Goal: Task Accomplishment & Management: Use online tool/utility

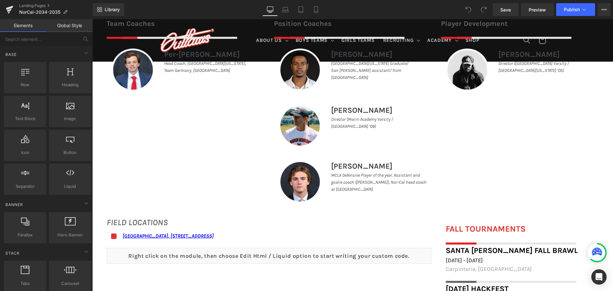
scroll to position [319, 0]
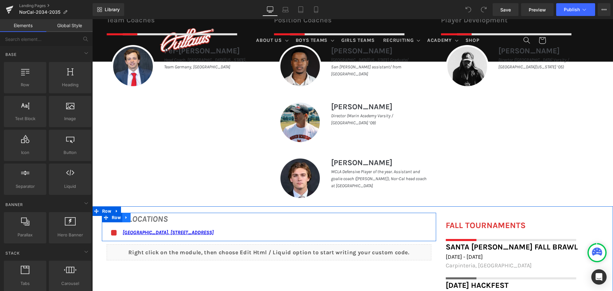
click at [125, 218] on icon at bounding box center [125, 217] width 1 height 3
click at [131, 216] on link at bounding box center [135, 218] width 8 height 10
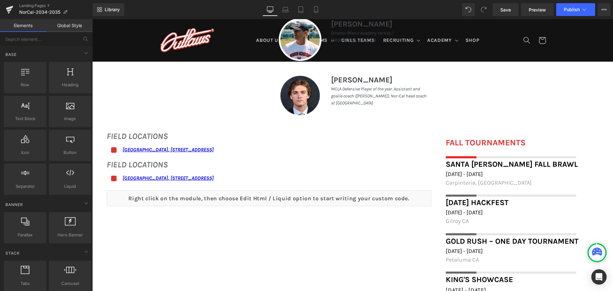
scroll to position [388, 0]
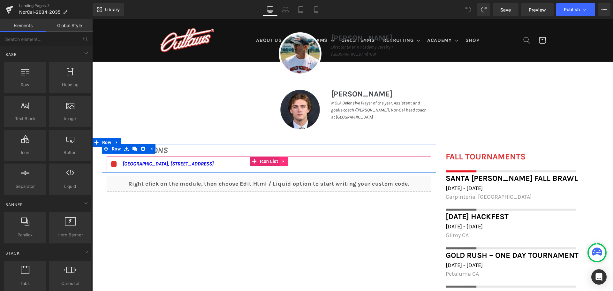
click at [281, 160] on icon at bounding box center [283, 161] width 4 height 5
click at [275, 160] on link at bounding box center [279, 161] width 8 height 10
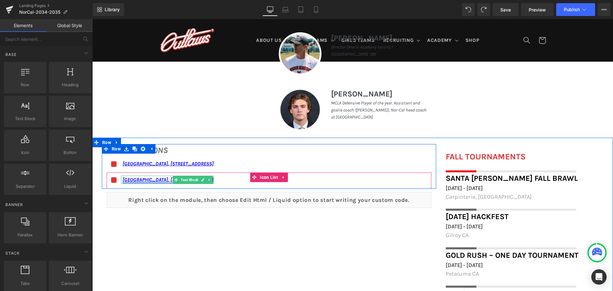
click at [206, 177] on link at bounding box center [209, 180] width 7 height 8
click at [191, 180] on icon at bounding box center [192, 179] width 3 height 3
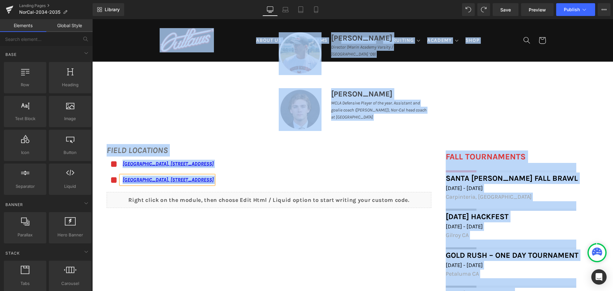
click at [189, 181] on link "[GEOGRAPHIC_DATA], [STREET_ADDRESS]" at bounding box center [168, 179] width 91 height 6
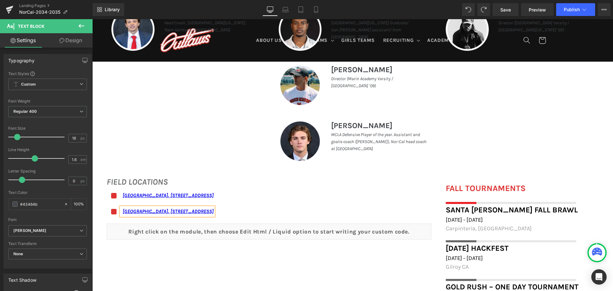
scroll to position [356, 0]
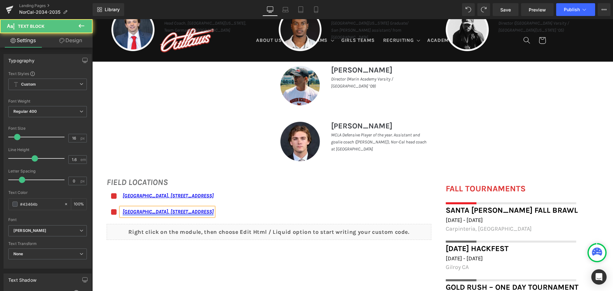
click at [170, 213] on link "Marin Academy Field, 1600 Mision Avenue, San Rafael, CA 94901" at bounding box center [168, 211] width 91 height 6
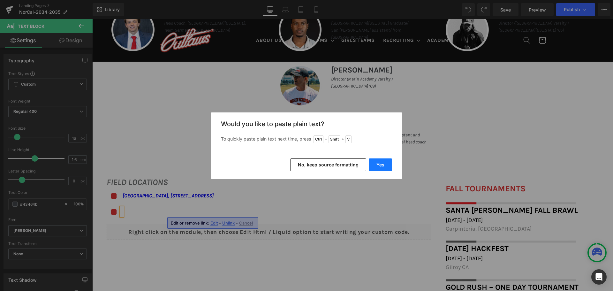
click at [387, 166] on button "Yes" at bounding box center [380, 164] width 23 height 13
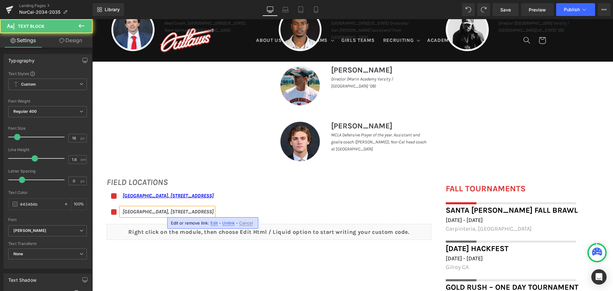
click at [213, 212] on icon "[GEOGRAPHIC_DATA], [STREET_ADDRESS]" at bounding box center [168, 211] width 91 height 6
click at [123, 210] on icon "620 Drake Ave, Sausalito, CA 94965, USA" at bounding box center [144, 211] width 43 height 6
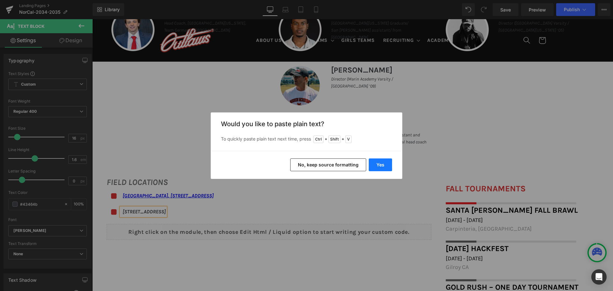
click at [384, 167] on button "Yes" at bounding box center [380, 164] width 23 height 13
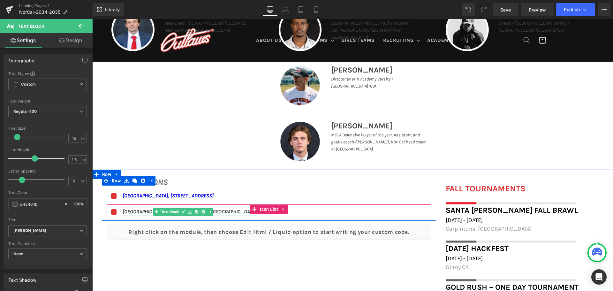
click at [141, 210] on icon "Marin City Rink620 Drake Ave, Sausalito, CA 94965, USA" at bounding box center [190, 211] width 134 height 6
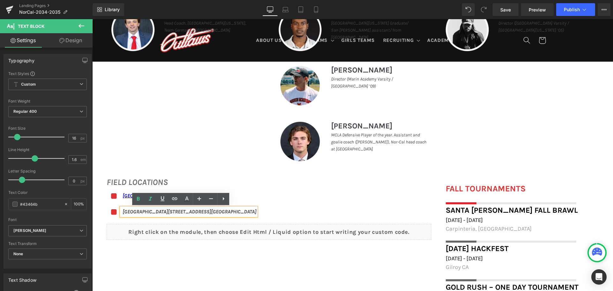
click at [154, 209] on icon "Marin City Rink620 Drake Ave, Sausalito, CA 94965, USA" at bounding box center [190, 211] width 134 height 6
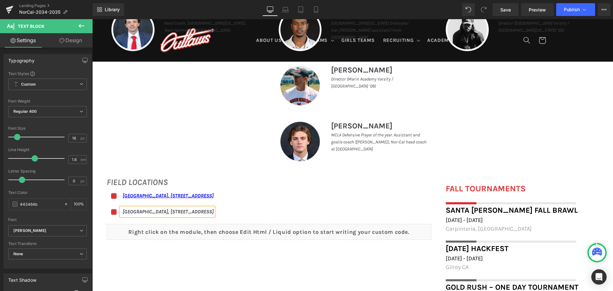
drag, startPoint x: 121, startPoint y: 211, endPoint x: 244, endPoint y: 212, distance: 123.5
click at [213, 212] on icon "Marin City Rink, 620 Drake Ave, Sausalito, CA 94965, USA" at bounding box center [168, 211] width 91 height 6
click at [173, 196] on icon at bounding box center [176, 199] width 8 height 8
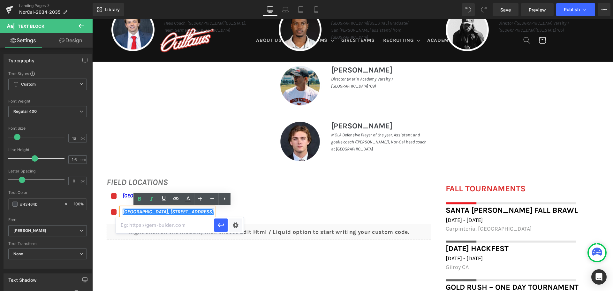
click at [166, 228] on input "text" at bounding box center [165, 225] width 98 height 16
paste input "Marin City Rink"
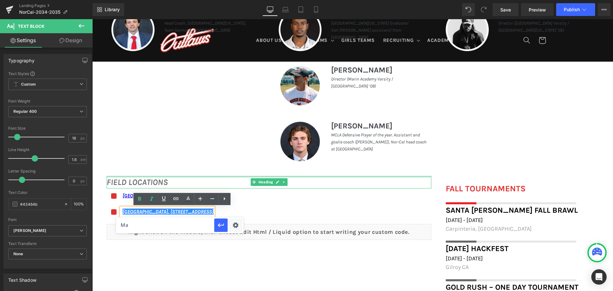
type input "M"
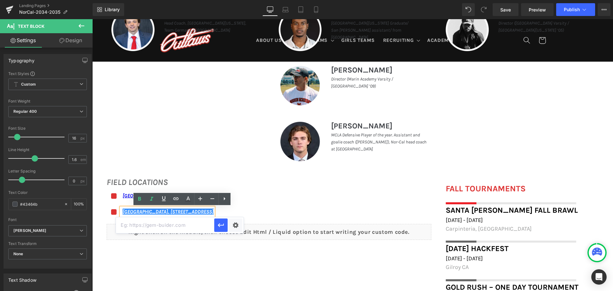
paste input "https://maps.app.goo.gl/hBZnxkPpeMzCC6xM6"
type input "https://maps.app.goo.gl/hBZnxkPpeMzCC6xM6"
click at [224, 223] on icon "button" at bounding box center [221, 225] width 8 height 8
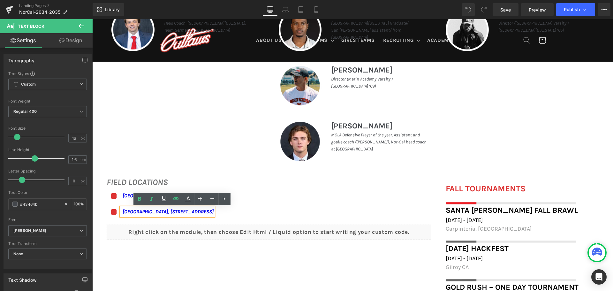
click at [280, 208] on div "Icon Marin City Rink, 620 Drake Ave, Sausalito, CA 94965, USA Text Block" at bounding box center [269, 213] width 325 height 13
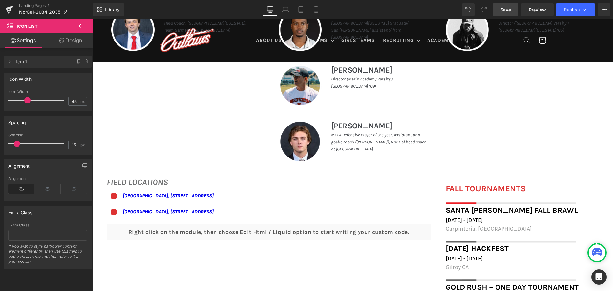
click at [508, 12] on span "Save" at bounding box center [505, 9] width 11 height 7
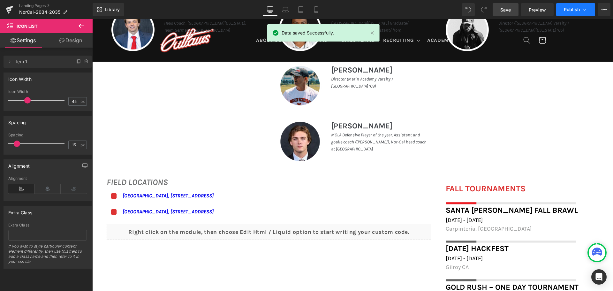
click at [587, 8] on button "Publish" at bounding box center [575, 9] width 39 height 13
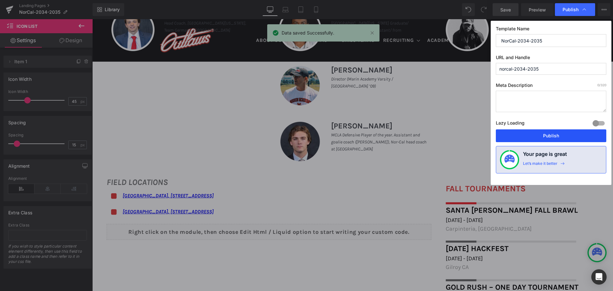
click at [529, 134] on button "Publish" at bounding box center [551, 135] width 110 height 13
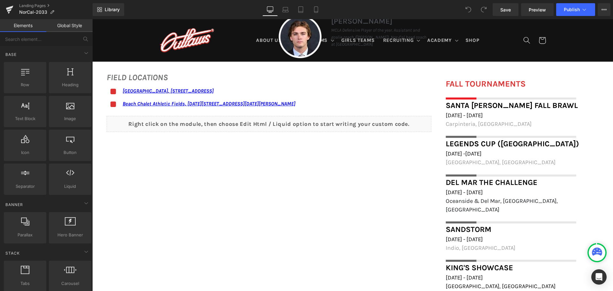
scroll to position [447, 0]
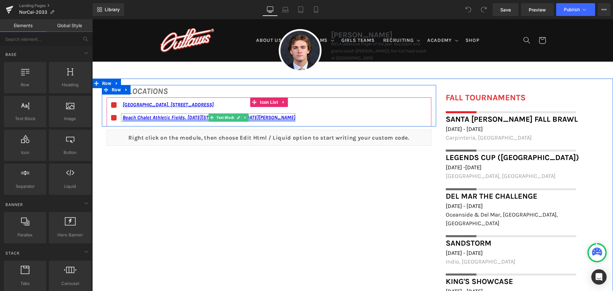
click at [269, 116] on link "Beach Chalet Athletic Fields, [DATE][STREET_ADDRESS][DATE][PERSON_NAME]" at bounding box center [209, 117] width 173 height 6
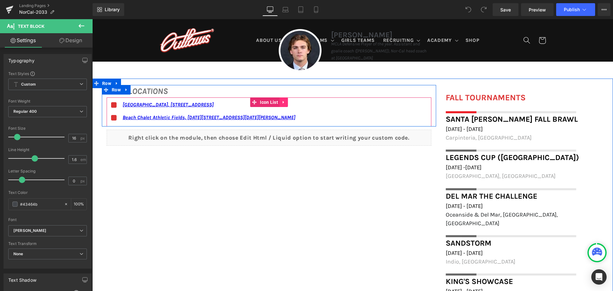
click at [281, 100] on icon at bounding box center [283, 102] width 4 height 5
click at [277, 101] on icon at bounding box center [279, 102] width 4 height 4
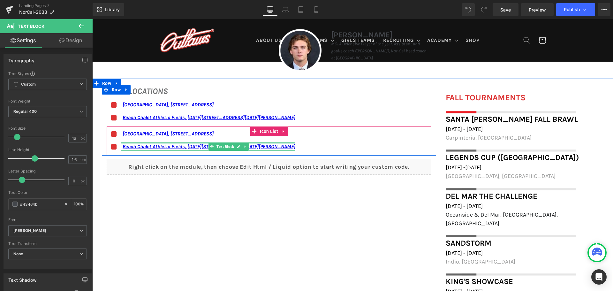
click at [123, 144] on div at bounding box center [208, 143] width 174 height 2
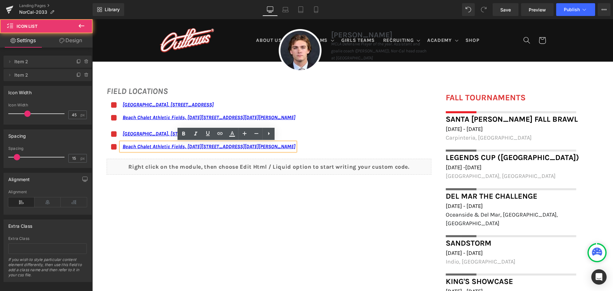
click at [347, 149] on div "Icon Marin Academy Field, 1600 Mission Avenue, San Rafael, CA 94901 Text Block …" at bounding box center [269, 143] width 325 height 26
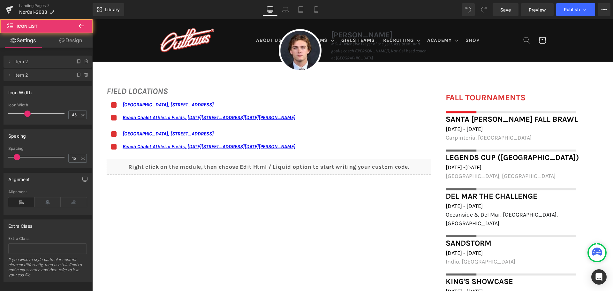
click at [334, 148] on div "Icon Marin Academy Field, 1600 Mission Avenue, San Rafael, CA 94901 Text Block …" at bounding box center [269, 143] width 325 height 26
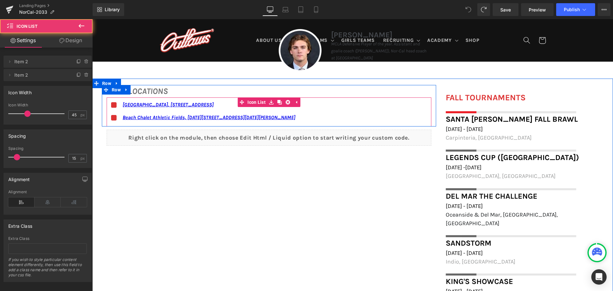
click at [295, 109] on ul "Icon Marin Academy Field, 1600 Mission Avenue, San Rafael, CA 94901 Text Block …" at bounding box center [201, 114] width 189 height 26
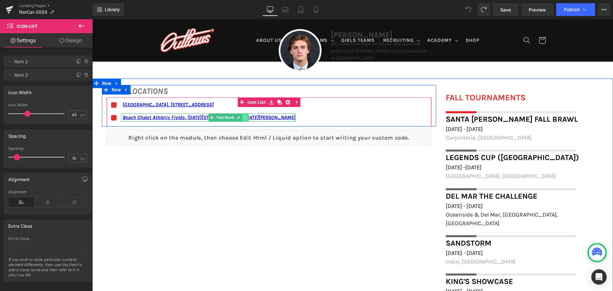
click at [243, 116] on icon at bounding box center [245, 118] width 4 height 4
click at [242, 116] on link at bounding box center [241, 118] width 7 height 8
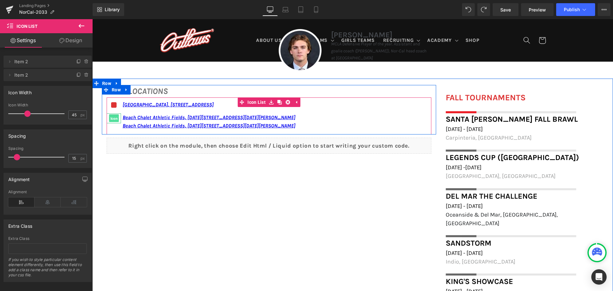
click at [115, 117] on span "Icon" at bounding box center [114, 119] width 10 height 8
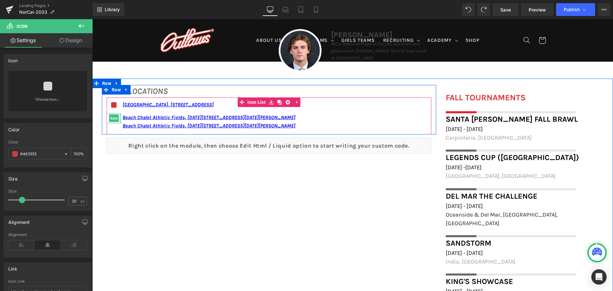
click at [119, 117] on div at bounding box center [120, 118] width 2 height 10
click at [109, 120] on span "Icon" at bounding box center [114, 118] width 10 height 8
click at [109, 121] on span "Icon" at bounding box center [114, 119] width 10 height 8
click at [119, 121] on div at bounding box center [120, 118] width 2 height 10
click at [116, 120] on span "Icon" at bounding box center [114, 118] width 10 height 8
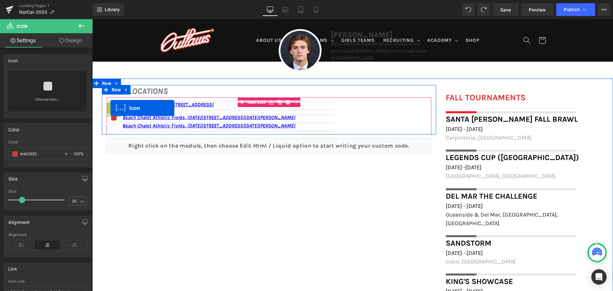
drag, startPoint x: 114, startPoint y: 107, endPoint x: 110, endPoint y: 108, distance: 3.6
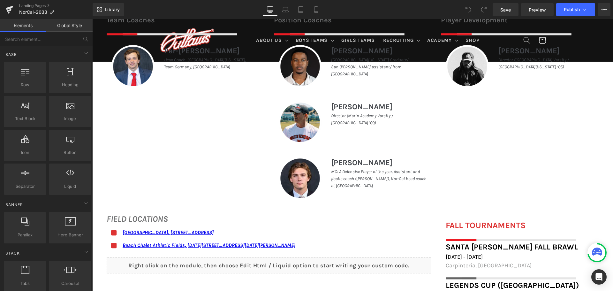
scroll to position [351, 0]
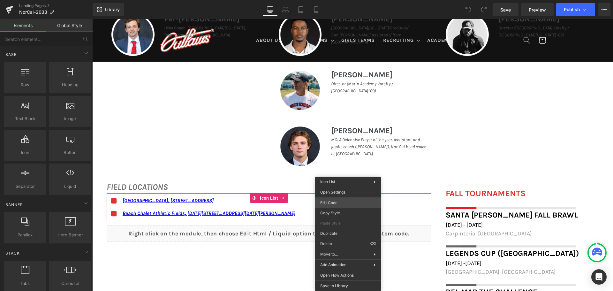
click at [346, 0] on div "You are previewing how the will restyle your page. You can not edit Elements in…" at bounding box center [306, 0] width 613 height 0
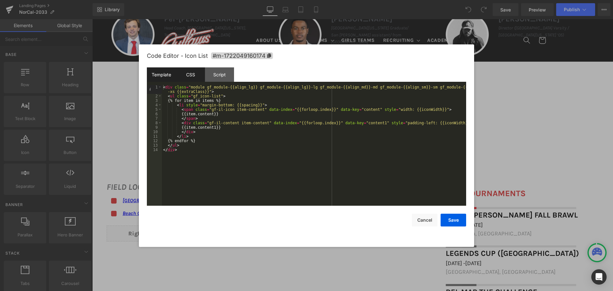
click at [187, 70] on div "CSS" at bounding box center [190, 74] width 29 height 14
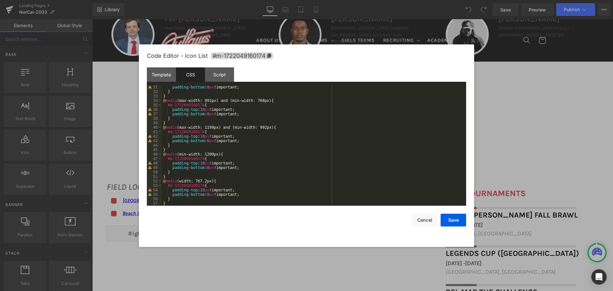
scroll to position [138, 0]
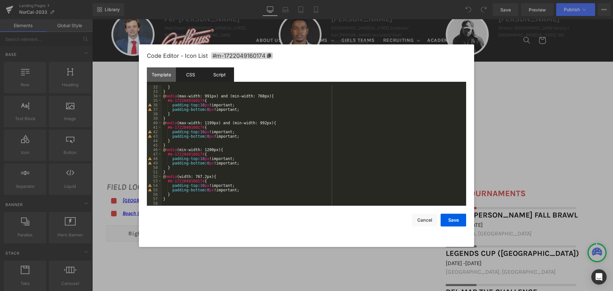
click at [220, 73] on div "Script" at bounding box center [219, 74] width 29 height 14
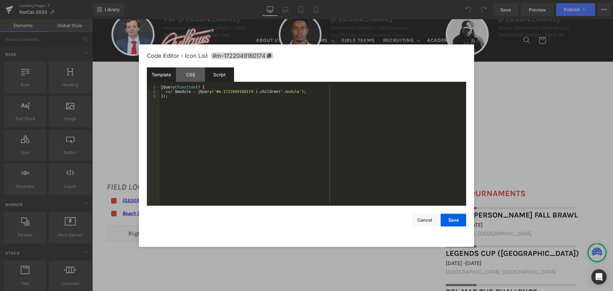
click at [167, 73] on div "Template" at bounding box center [161, 74] width 29 height 14
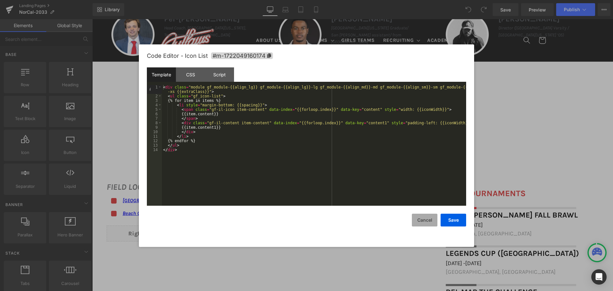
click at [432, 220] on button "Cancel" at bounding box center [425, 219] width 26 height 13
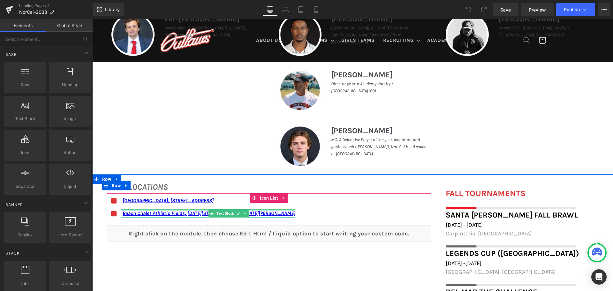
click at [201, 211] on div "Beach Chalet Athletic Fields, 1400-1598 John F Kennedy Dr, San Francisco, CA 94…" at bounding box center [208, 213] width 174 height 8
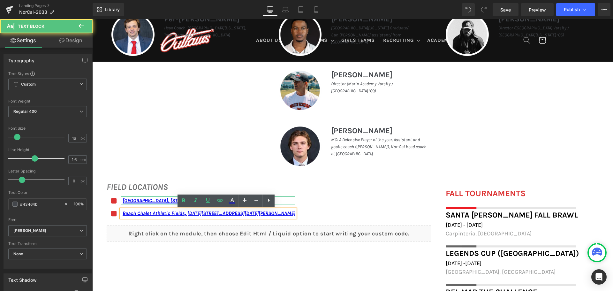
click at [145, 199] on link "Marin Academy Field, 1600 Mission Avenue, San Rafael, CA 94901" at bounding box center [168, 200] width 91 height 6
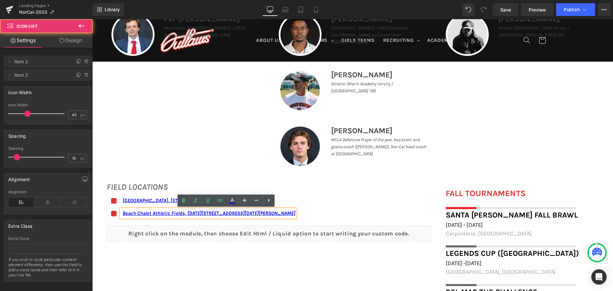
click at [379, 208] on div "Icon Marin Academy Field, 1600 Mission Avenue, San Rafael, CA 94901 Text Block …" at bounding box center [269, 209] width 325 height 26
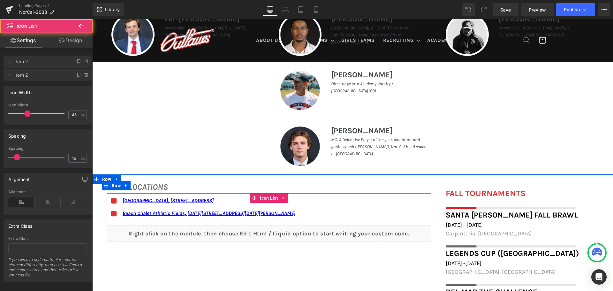
click at [341, 210] on div "Icon Marin Academy Field, 1600 Mission Avenue, San Rafael, CA 94901 Text Block …" at bounding box center [269, 209] width 325 height 26
click at [262, 198] on span "Icon List" at bounding box center [268, 198] width 21 height 10
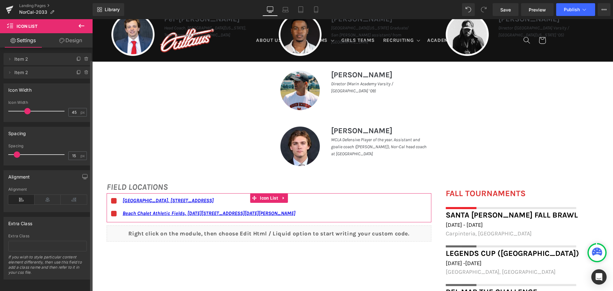
scroll to position [0, 0]
click at [7, 75] on icon at bounding box center [9, 74] width 5 height 5
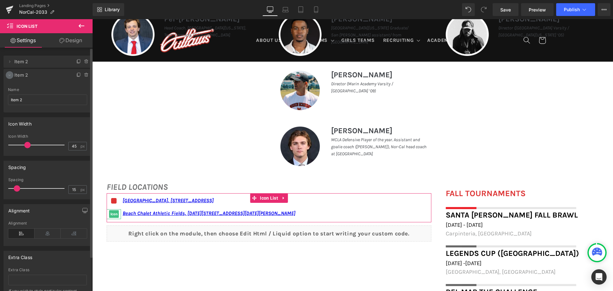
click at [7, 75] on icon at bounding box center [9, 74] width 5 height 5
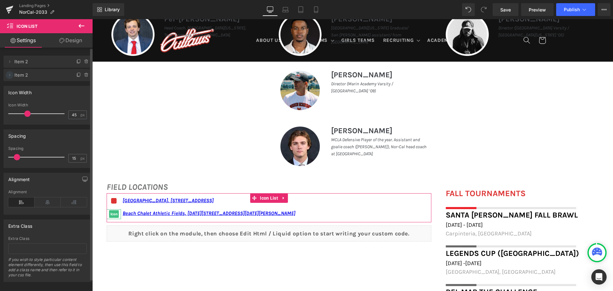
click at [7, 75] on icon at bounding box center [9, 74] width 5 height 5
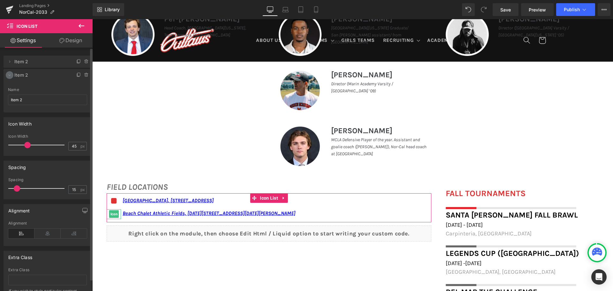
click at [7, 75] on icon at bounding box center [9, 74] width 5 height 5
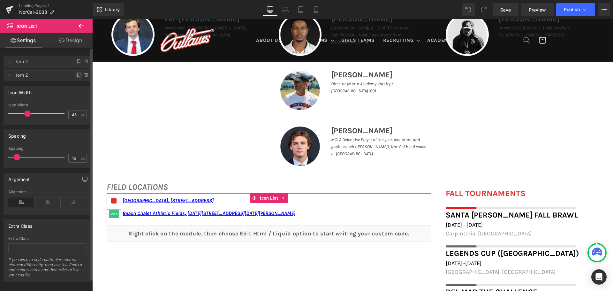
click at [75, 72] on span at bounding box center [79, 75] width 8 height 8
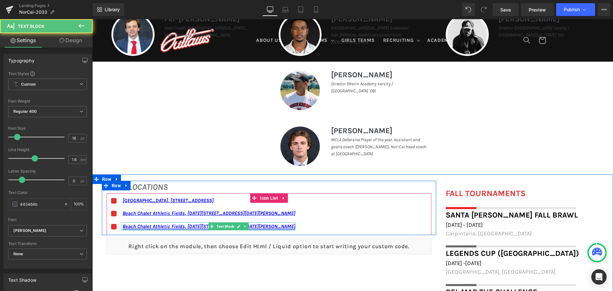
click at [176, 225] on link "Beach Chalet Athletic Fields, [DATE][STREET_ADDRESS][DATE][PERSON_NAME]" at bounding box center [209, 226] width 173 height 6
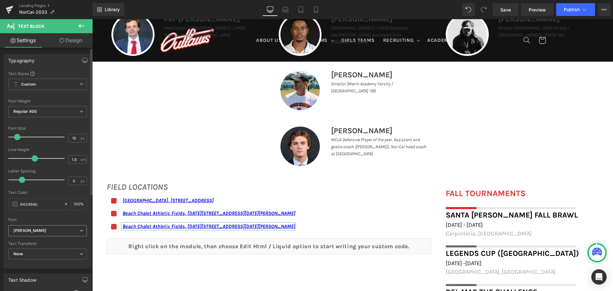
scroll to position [161, 0]
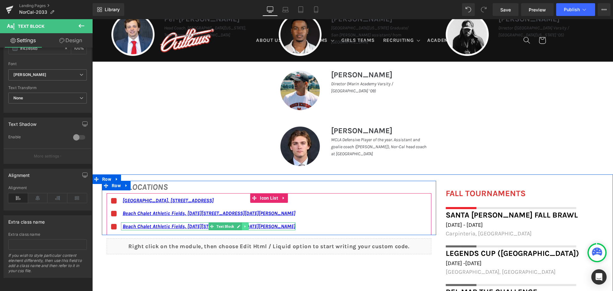
click at [243, 226] on icon at bounding box center [245, 226] width 4 height 4
click at [227, 226] on icon at bounding box center [228, 226] width 3 height 3
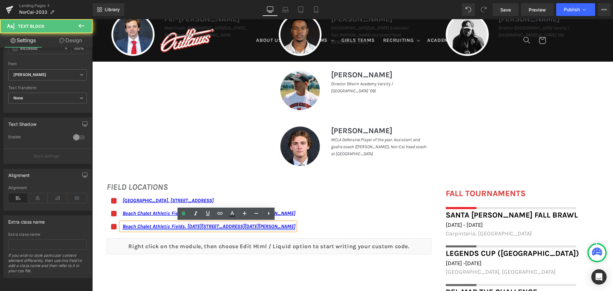
click at [231, 225] on link "Beach Chalet Athletic Fields, [DATE][STREET_ADDRESS][DATE][PERSON_NAME]" at bounding box center [209, 226] width 173 height 6
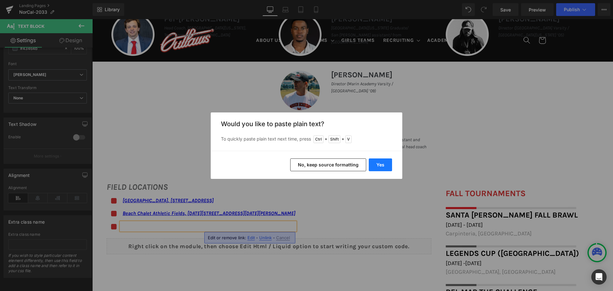
click at [382, 159] on button "Yes" at bounding box center [380, 164] width 23 height 13
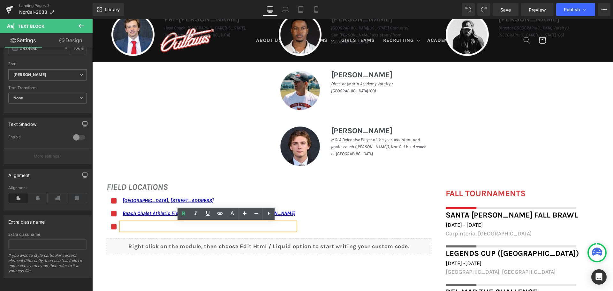
click at [150, 227] on p at bounding box center [209, 226] width 173 height 8
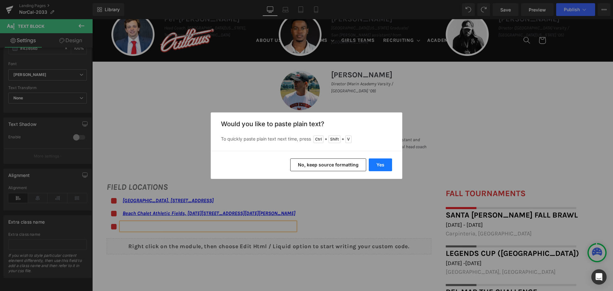
click at [378, 161] on button "Yes" at bounding box center [380, 164] width 23 height 13
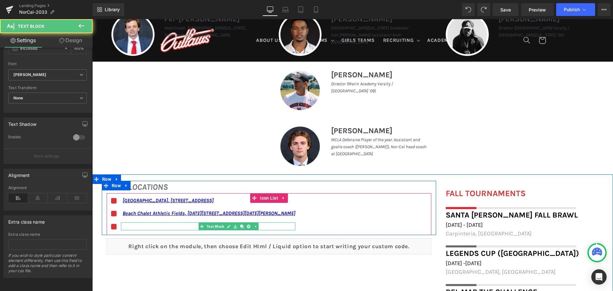
click at [158, 227] on p at bounding box center [209, 226] width 173 height 8
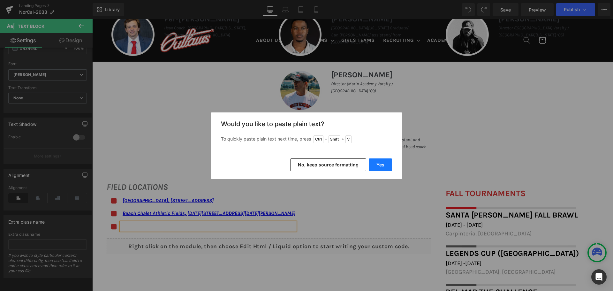
click at [377, 165] on button "Yes" at bounding box center [380, 164] width 23 height 13
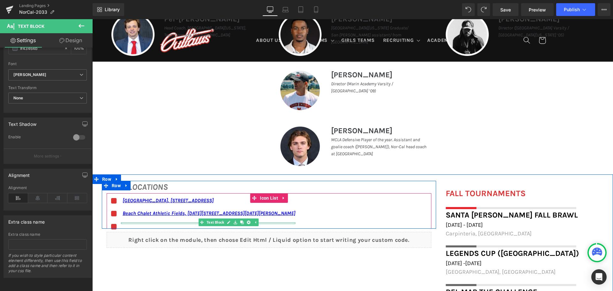
click at [126, 222] on div "Text Block" at bounding box center [208, 223] width 174 height 2
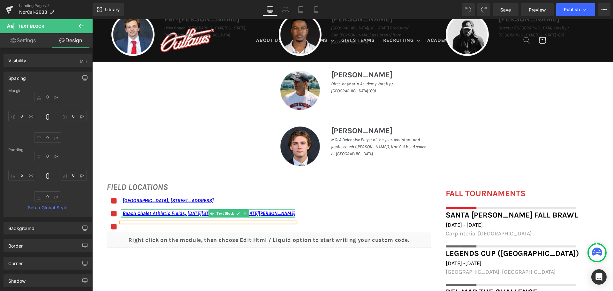
type input "0"
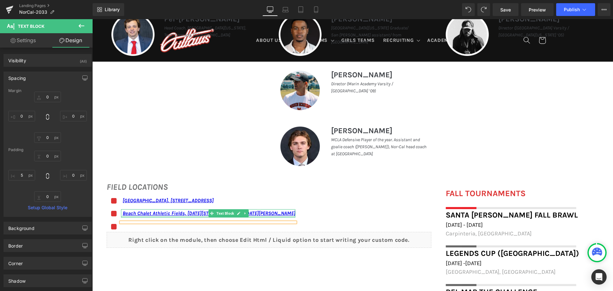
type input "0"
type input "5"
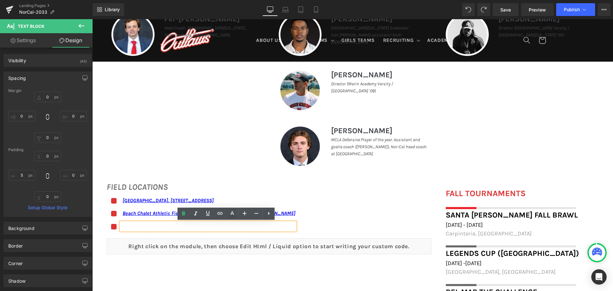
click at [133, 225] on p at bounding box center [209, 226] width 173 height 8
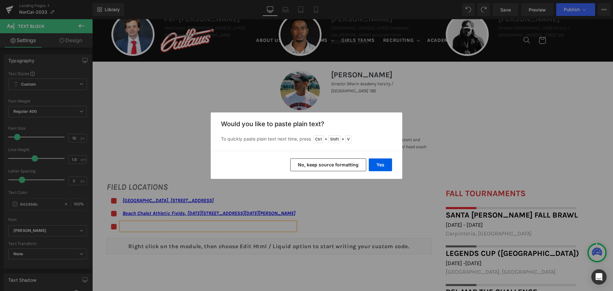
click at [330, 161] on button "No, keep source formatting" at bounding box center [328, 164] width 76 height 13
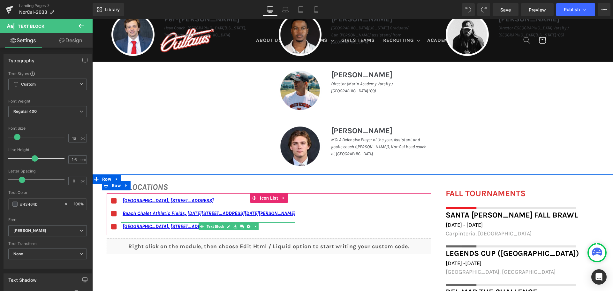
click at [281, 224] on p "Marin City Rink, 620 Drake Ave, Sausalito, CA 94965, USA" at bounding box center [209, 226] width 173 height 8
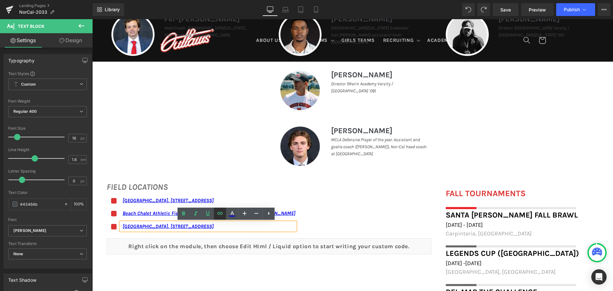
click at [224, 218] on link at bounding box center [220, 213] width 12 height 12
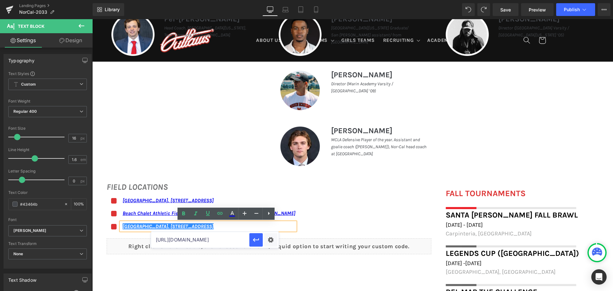
click at [228, 241] on input "https://maps.app.goo.gl/hBZnxkPpeMzCC6xM6" at bounding box center [200, 240] width 98 height 16
click at [295, 230] on div "Marin City Rink, 620 Drake Ave, Sausalito, CA 94965, USA" at bounding box center [208, 226] width 174 height 8
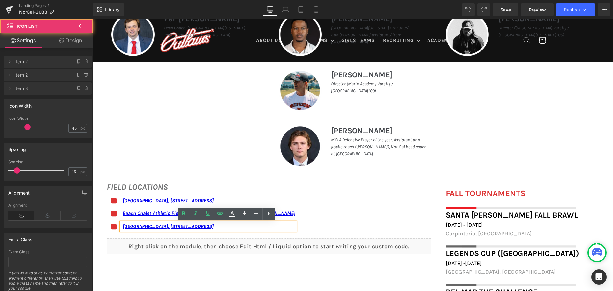
click at [371, 216] on div "Icon Marin Academy Field, 1600 Mission Avenue, San Rafael, CA 94901 Text Block …" at bounding box center [269, 215] width 325 height 39
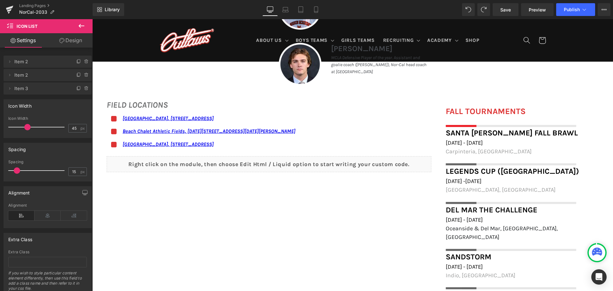
scroll to position [447, 0]
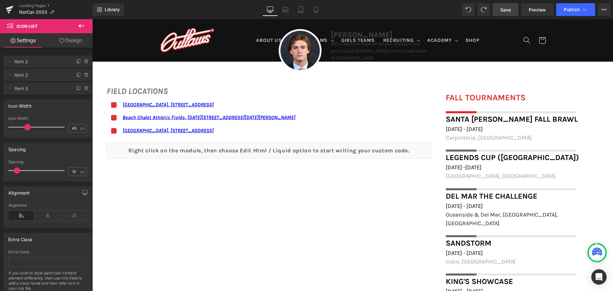
click at [512, 10] on link "Save" at bounding box center [505, 9] width 26 height 13
click at [585, 6] on button "Publish" at bounding box center [575, 9] width 39 height 13
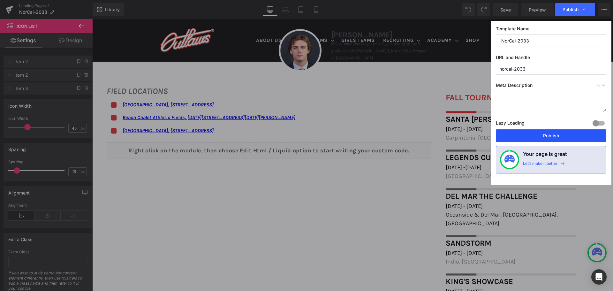
click at [532, 140] on button "Publish" at bounding box center [551, 135] width 110 height 13
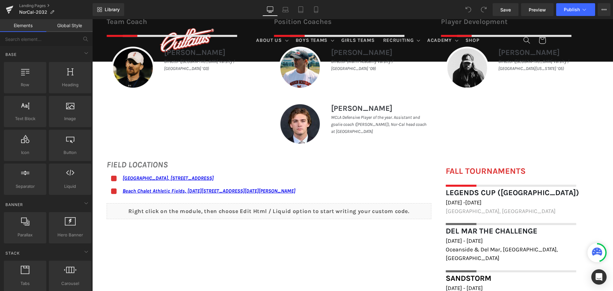
scroll to position [319, 0]
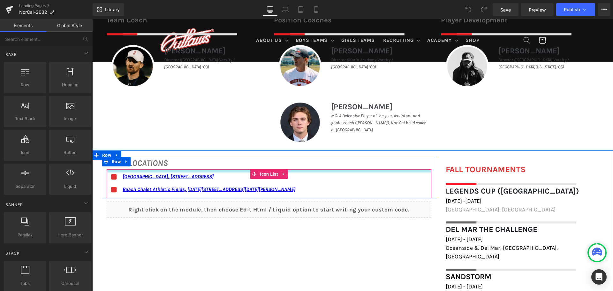
click at [360, 170] on div at bounding box center [269, 170] width 325 height 3
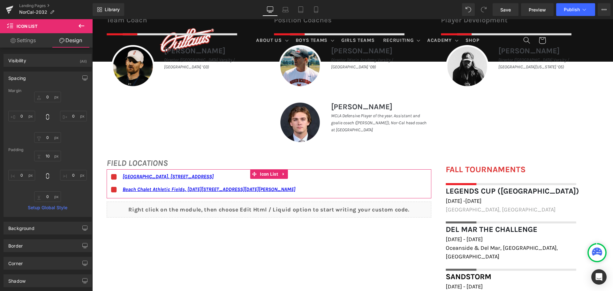
click at [27, 37] on link "Settings" at bounding box center [23, 40] width 46 height 14
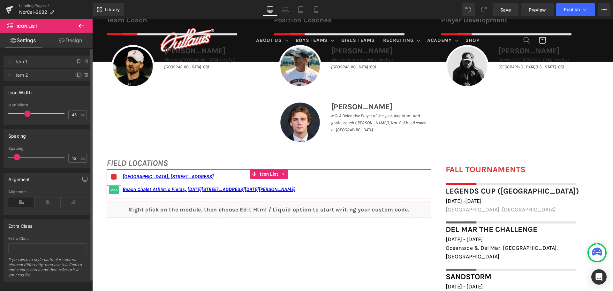
click at [77, 75] on icon at bounding box center [78, 74] width 5 height 5
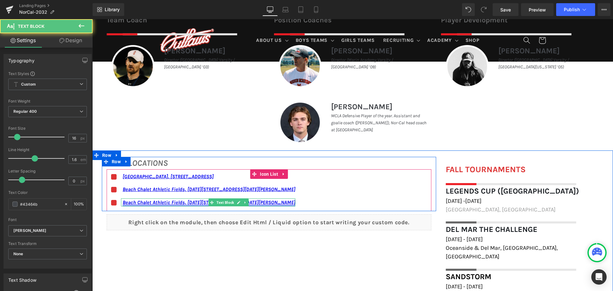
click at [288, 201] on link "Beach Chalet Athletic Fields, [DATE][STREET_ADDRESS][DATE][PERSON_NAME]" at bounding box center [209, 202] width 173 height 6
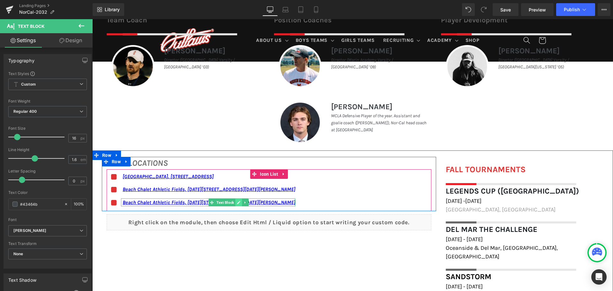
click at [237, 202] on icon at bounding box center [239, 202] width 4 height 4
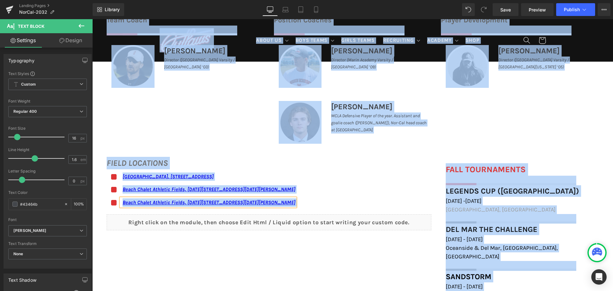
click at [222, 204] on link "Beach Chalet Athletic Fields, [DATE][STREET_ADDRESS][DATE][PERSON_NAME]" at bounding box center [209, 202] width 173 height 6
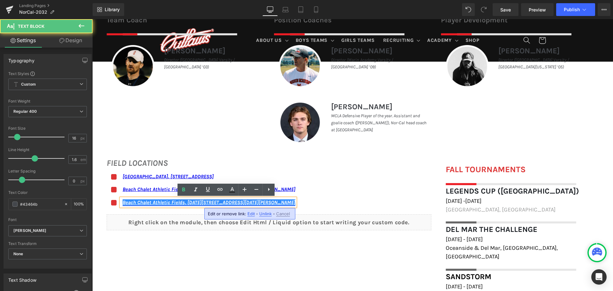
click at [223, 202] on link "Beach Chalet Athletic Fields, [DATE][STREET_ADDRESS][DATE][PERSON_NAME]" at bounding box center [209, 202] width 173 height 6
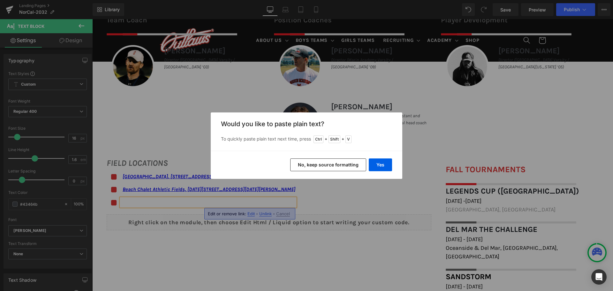
click at [311, 161] on button "No, keep source formatting" at bounding box center [328, 164] width 76 height 13
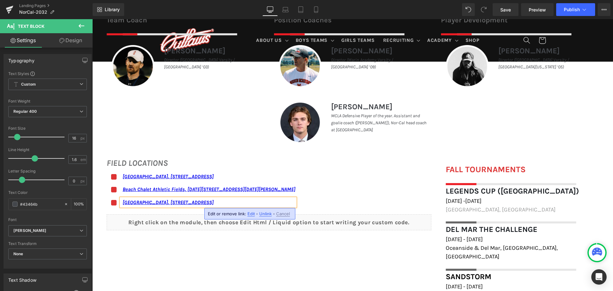
click at [377, 193] on div "Icon Marin Academy Field, 1600 Mission Avenue, San Rafael, CA 94901 Text Block …" at bounding box center [269, 191] width 325 height 39
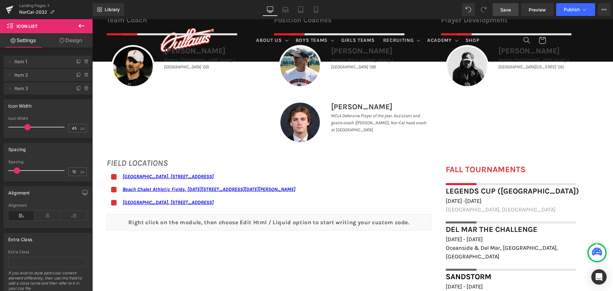
click at [512, 9] on link "Save" at bounding box center [505, 9] width 26 height 13
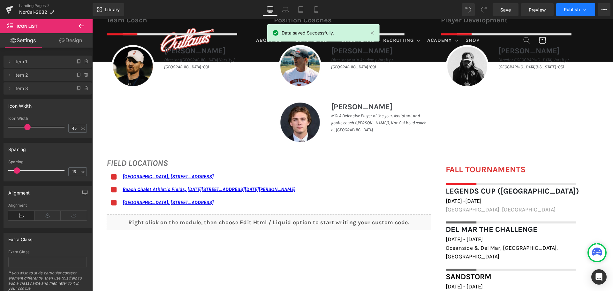
click at [570, 6] on button "Publish" at bounding box center [575, 9] width 39 height 13
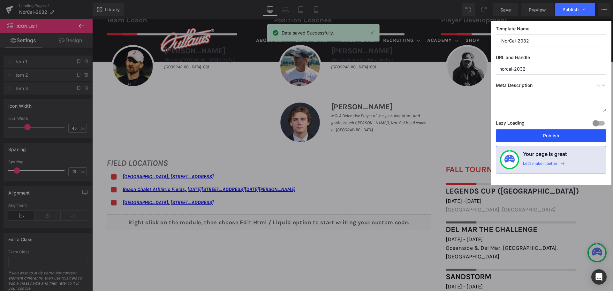
click at [544, 133] on button "Publish" at bounding box center [551, 135] width 110 height 13
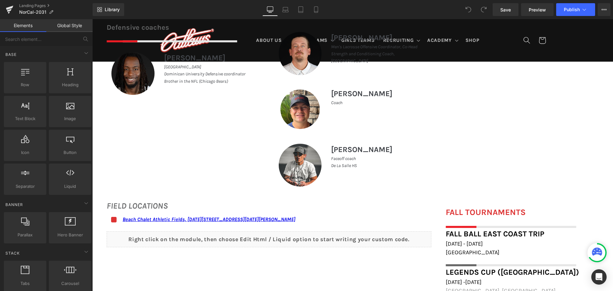
scroll to position [415, 0]
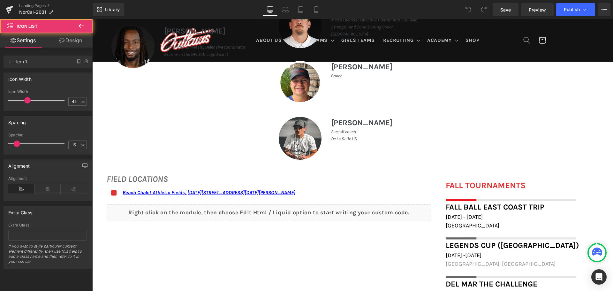
click at [344, 190] on div "Icon Beach Chalet Athletic Fields, 1400-1598 John F Kennedy Dr, San Francisco, …" at bounding box center [269, 194] width 325 height 13
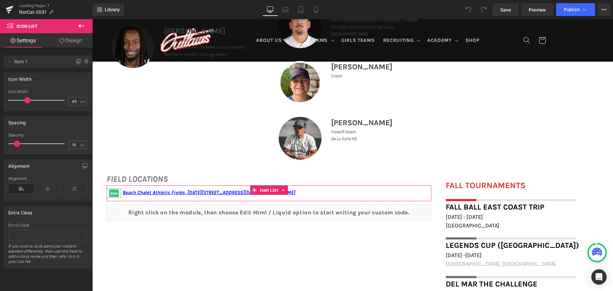
click at [76, 59] on icon at bounding box center [78, 61] width 5 height 5
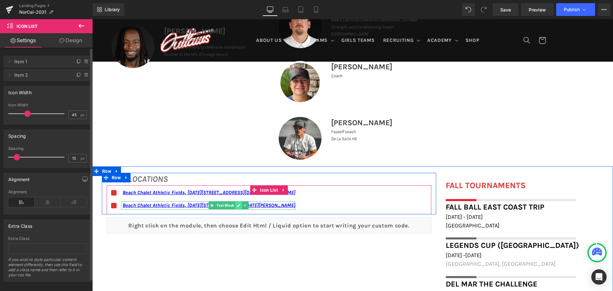
click at [237, 205] on icon at bounding box center [238, 205] width 3 height 3
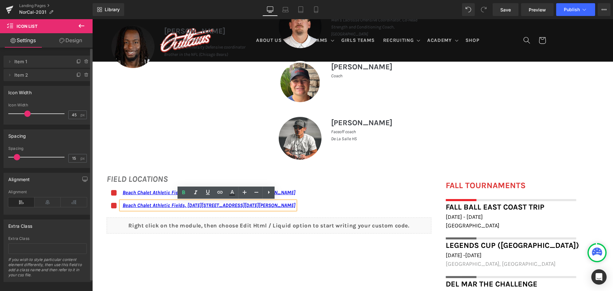
click at [235, 205] on link "Beach Chalet Athletic Fields, [DATE][STREET_ADDRESS][DATE][PERSON_NAME]" at bounding box center [209, 205] width 173 height 6
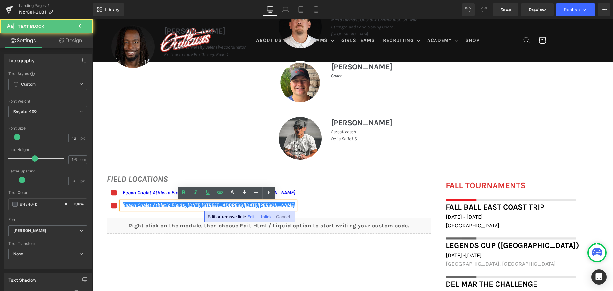
click at [235, 205] on link "Beach Chalet Athletic Fields, [DATE][STREET_ADDRESS][DATE][PERSON_NAME]" at bounding box center [209, 205] width 173 height 6
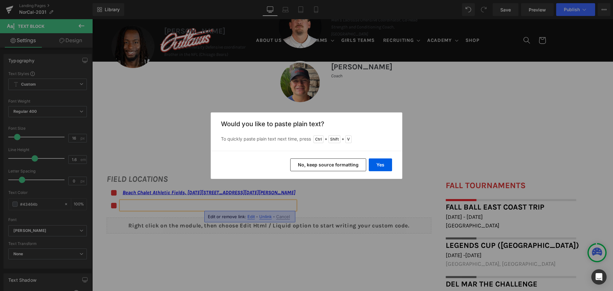
click at [309, 164] on button "No, keep source formatting" at bounding box center [328, 164] width 76 height 13
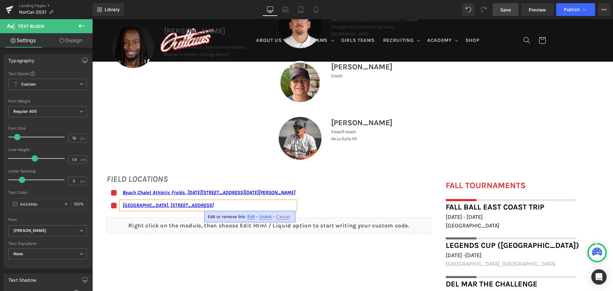
click at [503, 8] on span "Save" at bounding box center [505, 9] width 11 height 7
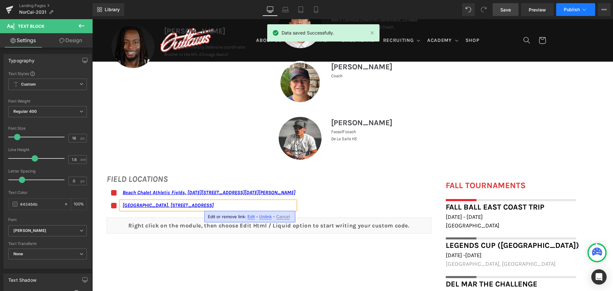
click at [588, 6] on button "Publish" at bounding box center [575, 9] width 39 height 13
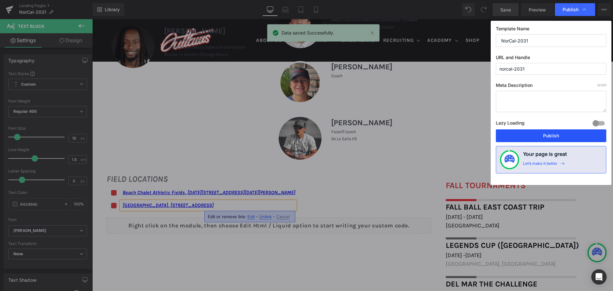
click at [558, 133] on button "Publish" at bounding box center [551, 135] width 110 height 13
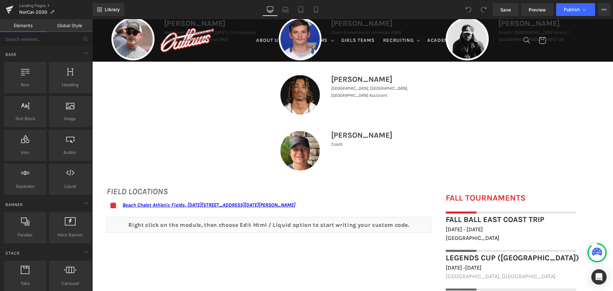
scroll to position [351, 0]
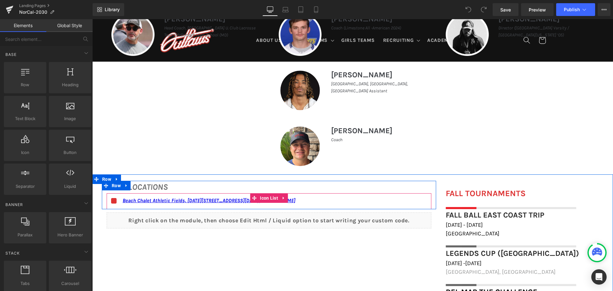
click at [343, 199] on div "Icon Beach Chalet Athletic Fields, [DATE][STREET_ADDRESS][DATE][PERSON_NAME] Te…" at bounding box center [269, 202] width 325 height 13
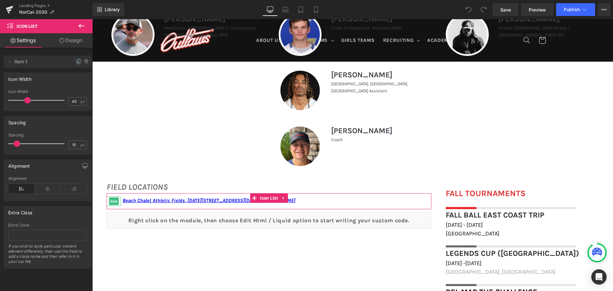
click at [77, 60] on icon at bounding box center [78, 61] width 5 height 5
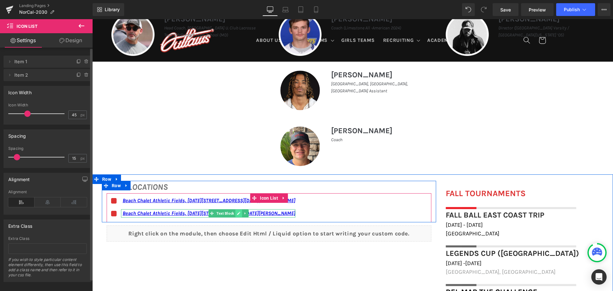
click at [235, 213] on link at bounding box center [238, 213] width 7 height 8
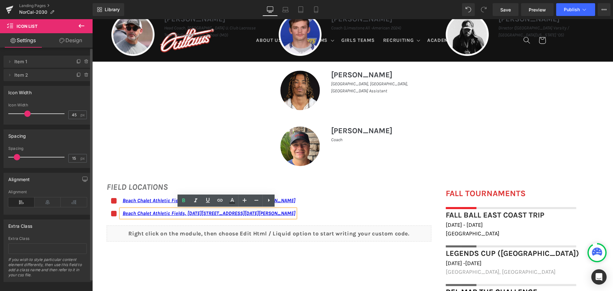
click at [234, 213] on link "Beach Chalet Athletic Fields, [DATE][STREET_ADDRESS][DATE][PERSON_NAME]" at bounding box center [209, 213] width 173 height 6
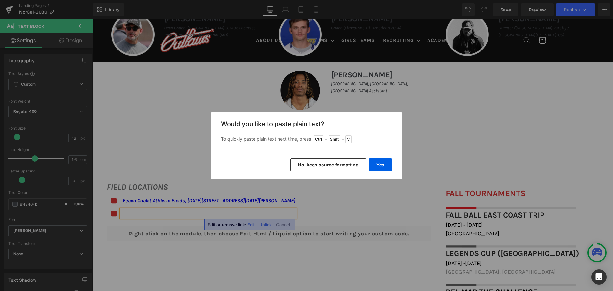
click at [320, 164] on button "No, keep source formatting" at bounding box center [328, 164] width 76 height 13
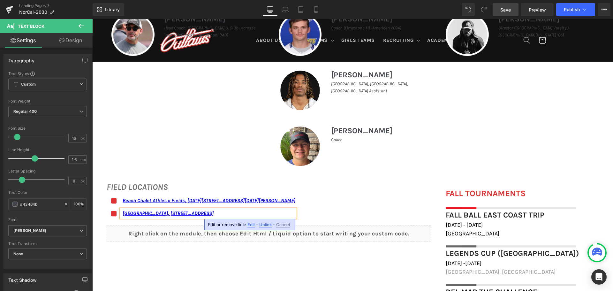
click at [503, 10] on span "Save" at bounding box center [505, 9] width 11 height 7
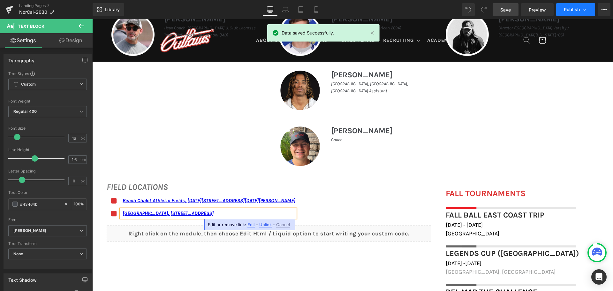
click at [563, 6] on button "Publish" at bounding box center [575, 9] width 39 height 13
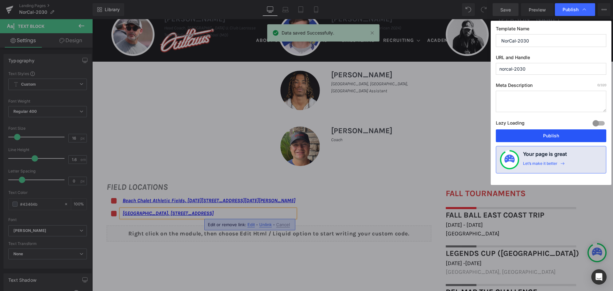
click at [510, 136] on button "Publish" at bounding box center [551, 135] width 110 height 13
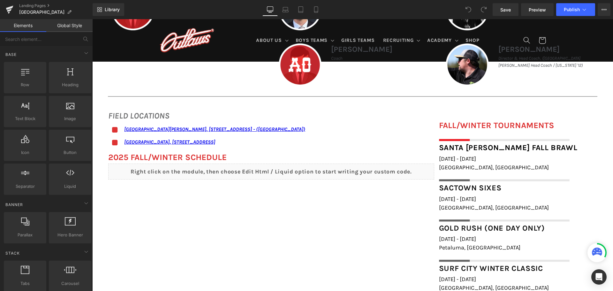
scroll to position [383, 0]
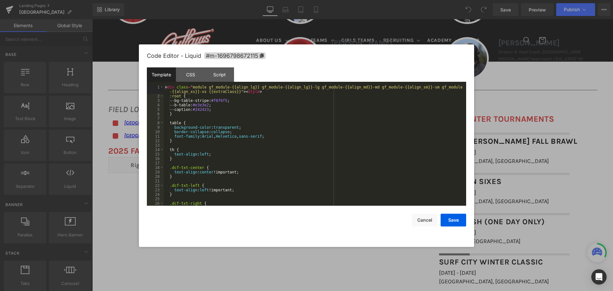
click at [279, 0] on div "You are previewing how the will restyle your page. You can not edit Elements in…" at bounding box center [306, 0] width 613 height 0
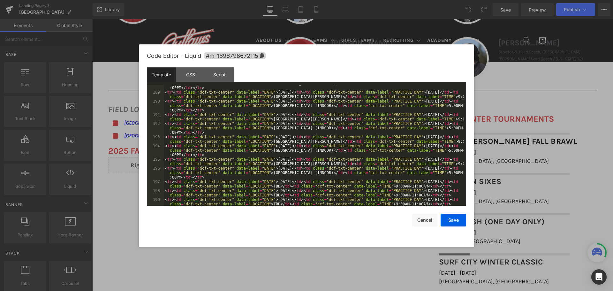
scroll to position [881, 0]
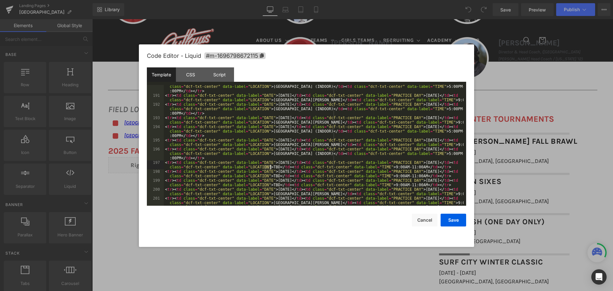
drag, startPoint x: 264, startPoint y: 165, endPoint x: 269, endPoint y: 165, distance: 5.7
click at [269, 165] on div "< tr > < td class = "dcf-txt-center" data-label = "DATE" > [DATE] </ td > < td …" at bounding box center [314, 151] width 300 height 143
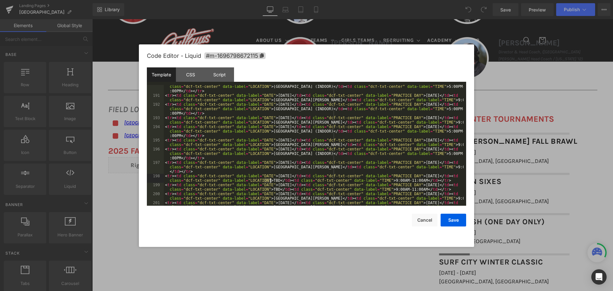
drag, startPoint x: 265, startPoint y: 179, endPoint x: 270, endPoint y: 179, distance: 5.1
click at [270, 179] on div "< tr > < td class = "dcf-txt-center" data-label = "DATE" > [DATE] </ td > < td …" at bounding box center [314, 151] width 300 height 143
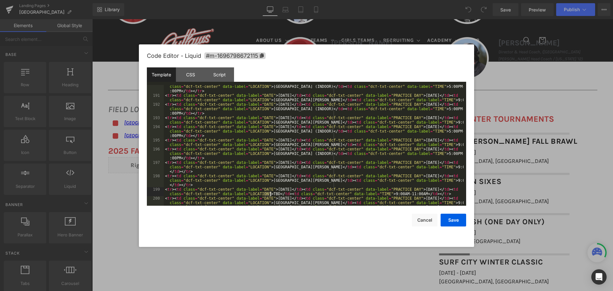
drag, startPoint x: 265, startPoint y: 192, endPoint x: 270, endPoint y: 192, distance: 5.7
click at [270, 192] on div "< tr > < td class = "dcf-txt-center" data-label = "DATE" > [DATE] </ td > < td …" at bounding box center [314, 151] width 300 height 143
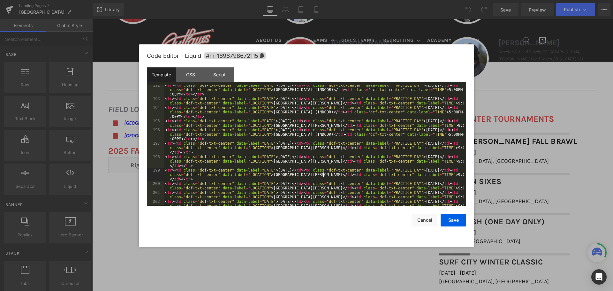
scroll to position [900, 0]
drag, startPoint x: 428, startPoint y: 146, endPoint x: 459, endPoint y: 149, distance: 30.7
click at [459, 149] on div "< tr > < td class = "dcf-txt-center" data-label = "DATE" > October 20, 2025 </ …" at bounding box center [314, 154] width 300 height 143
drag, startPoint x: 428, startPoint y: 146, endPoint x: 466, endPoint y: 147, distance: 38.3
click at [466, 147] on div "Code Editor - Liquid #m-1696798672115 Template CSS Script Data 192 193 194 195 …" at bounding box center [306, 145] width 335 height 202
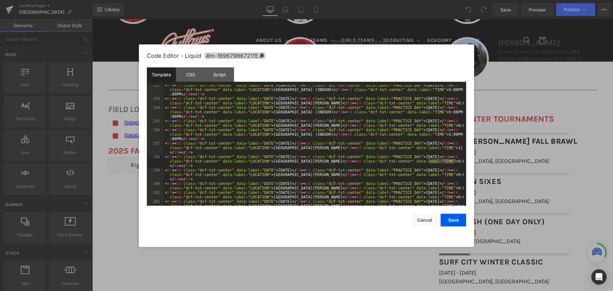
drag, startPoint x: 428, startPoint y: 160, endPoint x: 459, endPoint y: 161, distance: 31.3
click at [459, 161] on div "< tr > < td class = "dcf-txt-center" data-label = "DATE" > October 20, 2025 </ …" at bounding box center [314, 154] width 300 height 143
click at [451, 162] on div "< tr > < td class = "dcf-txt-center" data-label = "DATE" > October 20, 2025 </ …" at bounding box center [314, 154] width 300 height 143
click at [450, 161] on div "< tr > < td class = "dcf-txt-center" data-label = "DATE" > October 20, 2025 </ …" at bounding box center [314, 154] width 300 height 143
click at [445, 160] on div "< tr > < td class = "dcf-txt-center" data-label = "DATE" > October 20, 2025 </ …" at bounding box center [314, 154] width 300 height 143
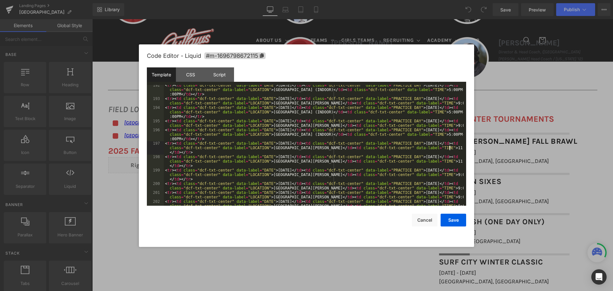
click at [449, 147] on div "< tr > < td class = "dcf-txt-center" data-label = "DATE" > October 20, 2025 </ …" at bounding box center [314, 154] width 300 height 143
click at [446, 147] on div "< tr > < td class = "dcf-txt-center" data-label = "DATE" > October 20, 2025 </ …" at bounding box center [314, 154] width 300 height 143
drag, startPoint x: 428, startPoint y: 174, endPoint x: 457, endPoint y: 173, distance: 29.7
click at [457, 173] on div "< tr > < td class = "dcf-txt-center" data-label = "DATE" > October 20, 2025 </ …" at bounding box center [314, 154] width 300 height 143
click at [449, 173] on div "< tr > < td class = "dcf-txt-center" data-label = "DATE" > October 20, 2025 </ …" at bounding box center [314, 154] width 300 height 143
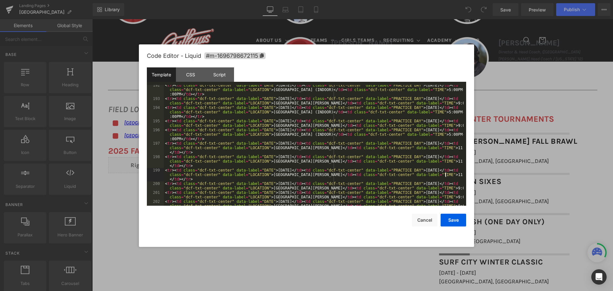
click at [444, 174] on div "< tr > < td class = "dcf-txt-center" data-label = "DATE" > October 20, 2025 </ …" at bounding box center [314, 154] width 300 height 143
click at [456, 215] on button "Save" at bounding box center [453, 219] width 26 height 13
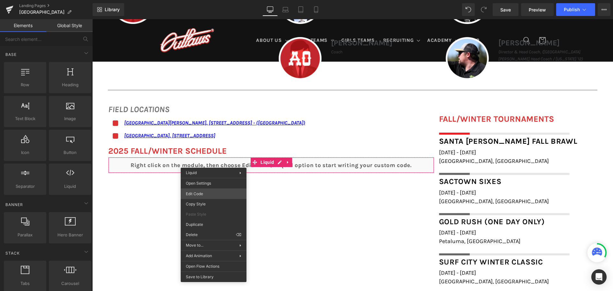
click at [220, 0] on div "You are previewing how the will restyle your page. You can not edit Elements in…" at bounding box center [306, 0] width 613 height 0
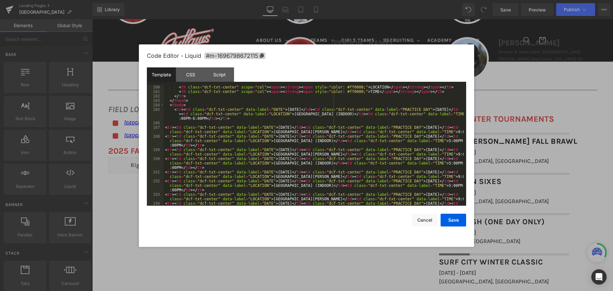
scroll to position [823, 0]
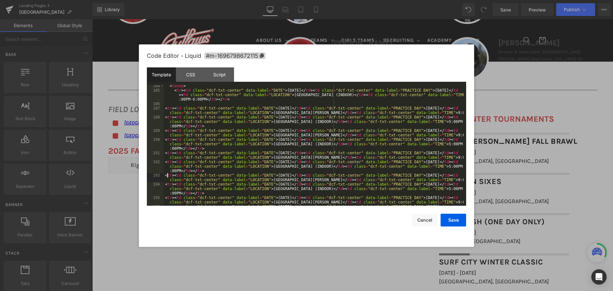
click at [168, 175] on div "< tbody > < tr > < td class = "dcf-txt-center" data-label = "DATE" > September …" at bounding box center [314, 153] width 300 height 138
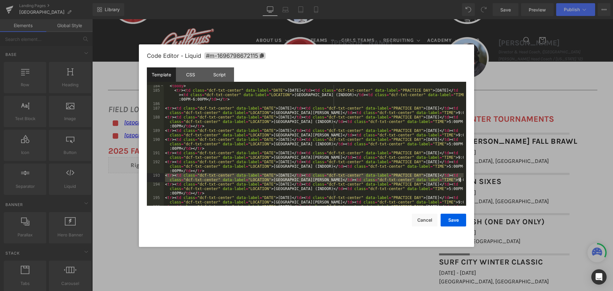
drag, startPoint x: 165, startPoint y: 174, endPoint x: 460, endPoint y: 181, distance: 295.9
click at [460, 181] on div "< tbody > < tr > < td class = "dcf-txt-center" data-label = "DATE" > September …" at bounding box center [314, 153] width 300 height 138
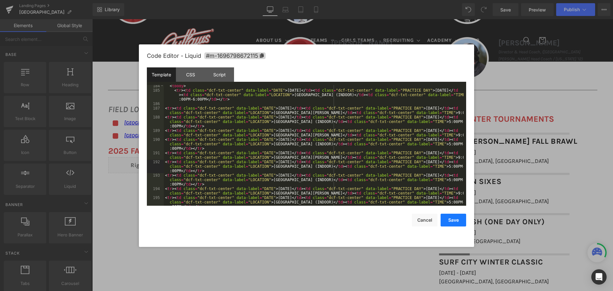
click at [451, 218] on button "Save" at bounding box center [453, 219] width 26 height 13
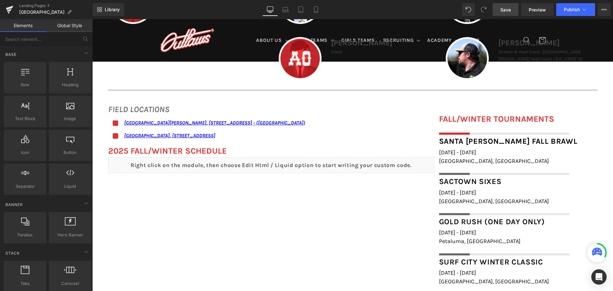
click at [500, 11] on link "Save" at bounding box center [505, 9] width 26 height 13
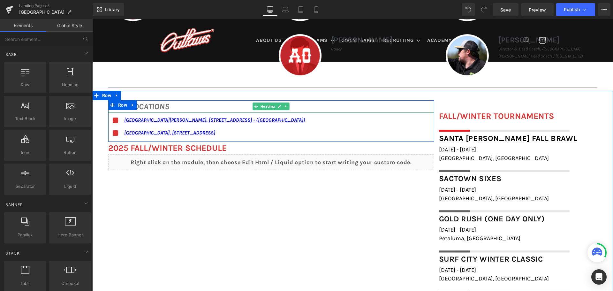
scroll to position [415, 0]
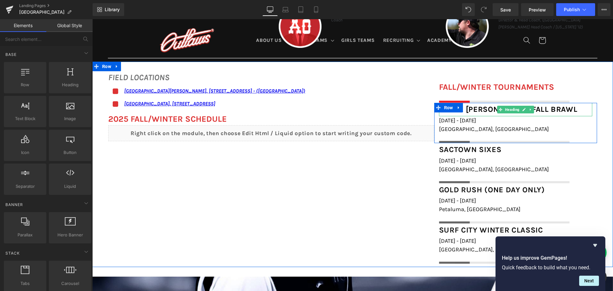
click at [546, 111] on b "Santa Barbara Fall Brawl" at bounding box center [508, 109] width 138 height 9
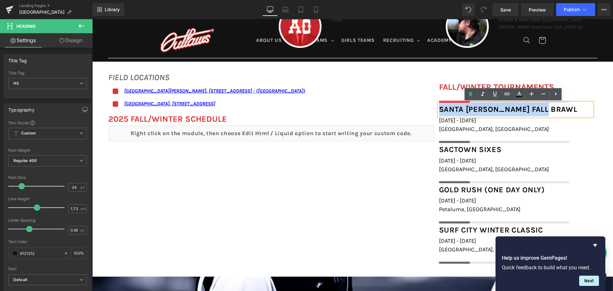
drag, startPoint x: 546, startPoint y: 109, endPoint x: 437, endPoint y: 109, distance: 109.4
click at [439, 109] on b "Santa Barbara Fall Brawl" at bounding box center [508, 109] width 138 height 9
click at [519, 91] on icon at bounding box center [519, 94] width 8 height 8
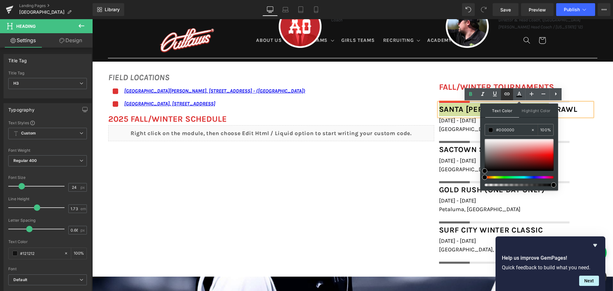
click at [509, 94] on icon at bounding box center [507, 94] width 8 height 8
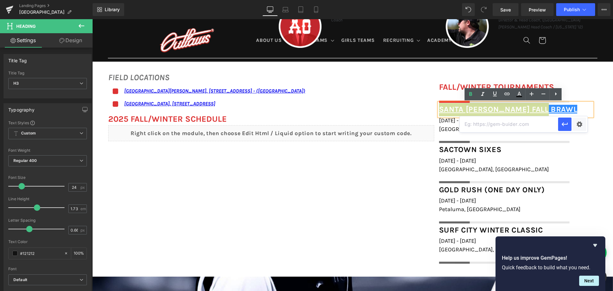
click at [506, 127] on input "text" at bounding box center [508, 124] width 98 height 16
paste input "https://calcoastsports.wixsite.com/showdownseries/fall-brawl"
type input "https://calcoastsports.wixsite.com/showdownseries/fall-brawl"
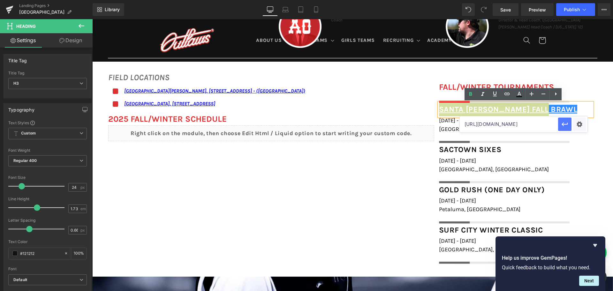
click at [565, 121] on icon "button" at bounding box center [565, 124] width 8 height 8
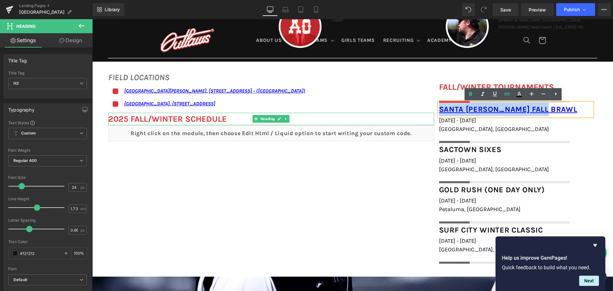
click at [407, 105] on div "Icon San Ramon Valley School, 501 Danville Blvd, Danville, CA 94526 - (Auxiliar…" at bounding box center [271, 100] width 326 height 26
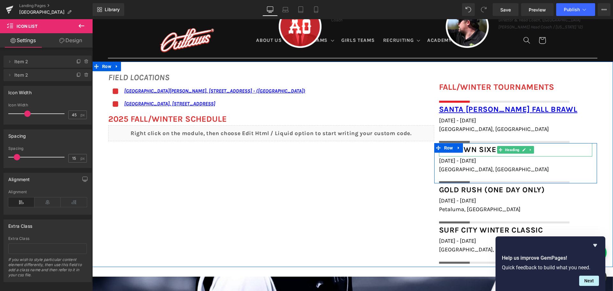
click at [558, 150] on div "Sactown Sixes" at bounding box center [515, 149] width 153 height 13
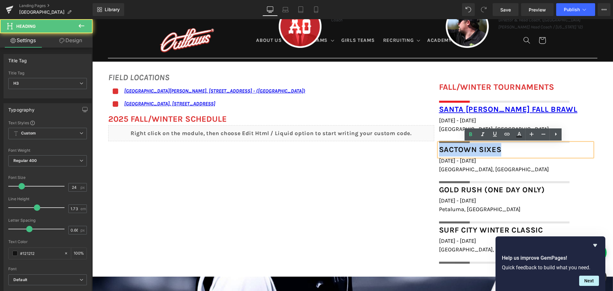
drag, startPoint x: 506, startPoint y: 150, endPoint x: 437, endPoint y: 147, distance: 68.7
click at [439, 147] on div "Sactown Sixes" at bounding box center [515, 149] width 153 height 13
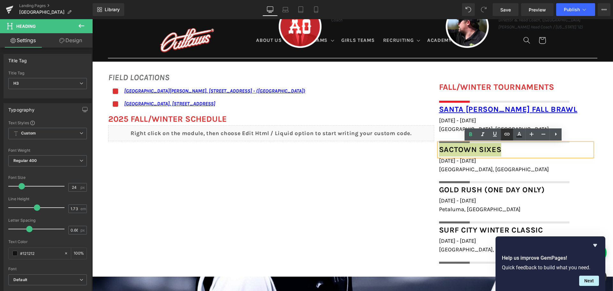
click at [507, 135] on icon at bounding box center [507, 134] width 8 height 8
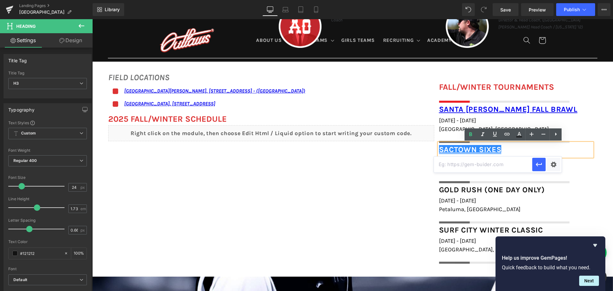
click at [500, 164] on input "text" at bounding box center [483, 164] width 98 height 16
paste input "https://www.invictuslacrosse.com/leagues/sacramento-sixes/18025"
type input "https://www.invictuslacrosse.com/leagues/sacramento-sixes/18025"
click at [538, 164] on icon "button" at bounding box center [539, 165] width 8 height 8
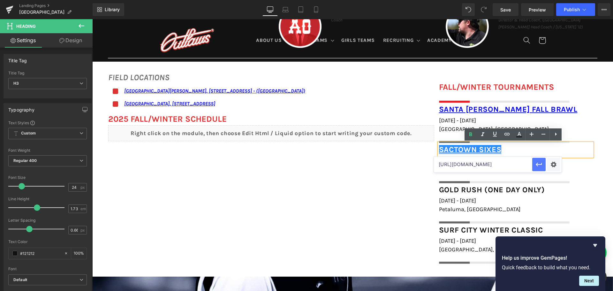
scroll to position [0, 0]
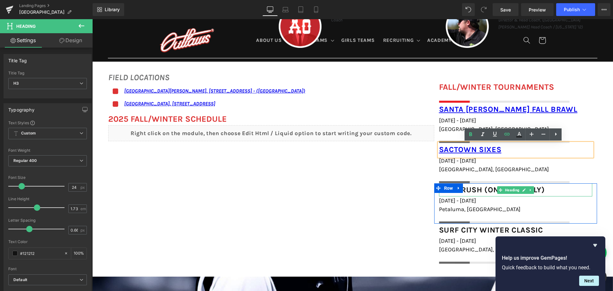
click at [553, 189] on div "Gold Rush (one day only)" at bounding box center [515, 189] width 153 height 13
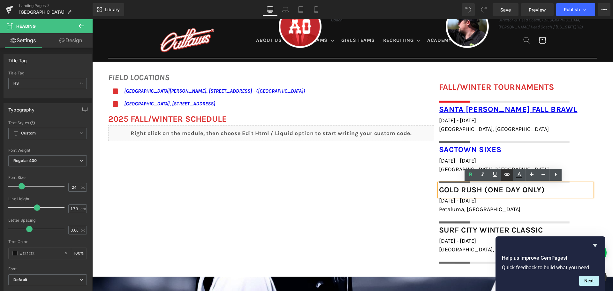
click at [508, 175] on icon at bounding box center [507, 174] width 8 height 8
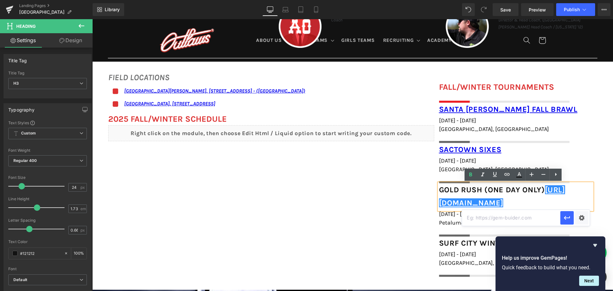
click at [408, 184] on div "FIELD LOCATIONS Heading Icon San Ramon Valley School, 501 Danville Blvd, Danvil…" at bounding box center [352, 171] width 520 height 218
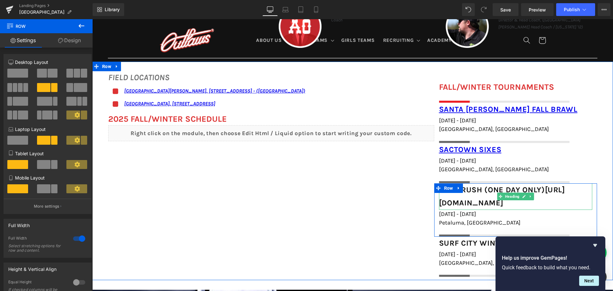
click at [563, 200] on div "Gold Rush (one day only) https://gem-3910432.net" at bounding box center [515, 196] width 153 height 26
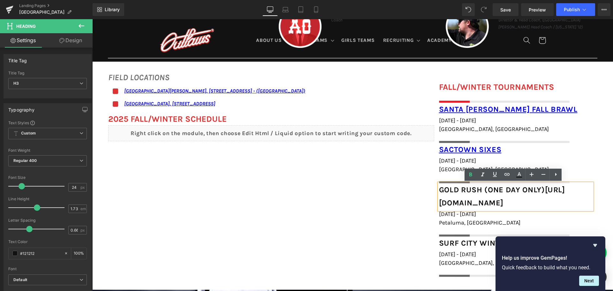
drag, startPoint x: 566, startPoint y: 202, endPoint x: 459, endPoint y: 200, distance: 107.9
click at [459, 200] on div "Gold Rush (one day only) https://gem-3910432.net" at bounding box center [515, 196] width 153 height 26
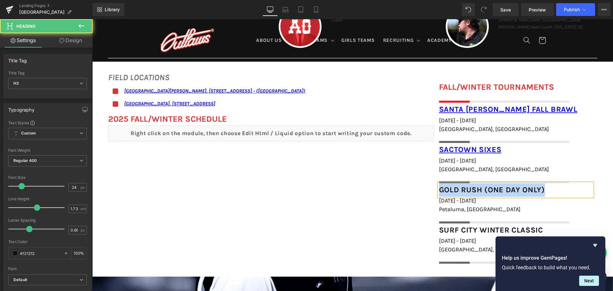
drag, startPoint x: 547, startPoint y: 188, endPoint x: 425, endPoint y: 187, distance: 122.2
click at [425, 187] on div "FIELD LOCATIONS Heading Icon San Ramon Valley School, 501 Danville Blvd, Danvil…" at bounding box center [352, 164] width 520 height 205
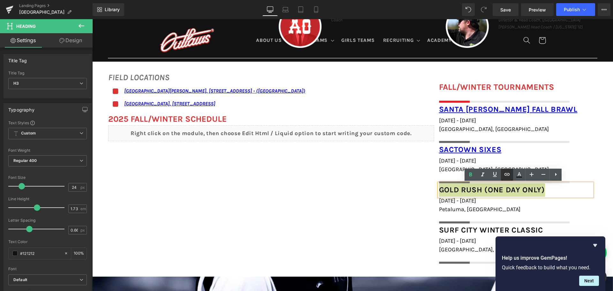
click at [504, 174] on icon at bounding box center [507, 174] width 8 height 8
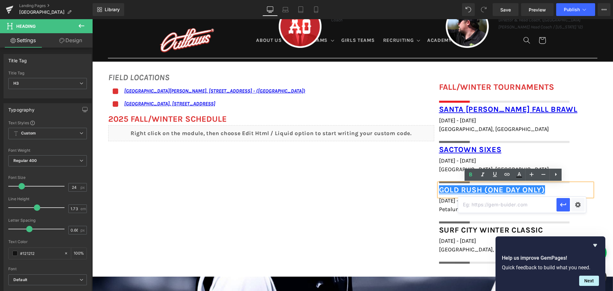
click at [497, 203] on input "text" at bounding box center [507, 205] width 98 height 16
paste input "https://www.101lax.com/program/gold-rush/1530"
type input "https://www.101lax.com/program/gold-rush/1530"
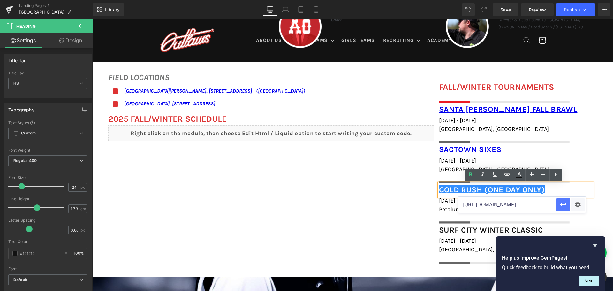
click at [560, 202] on icon "button" at bounding box center [563, 205] width 8 height 8
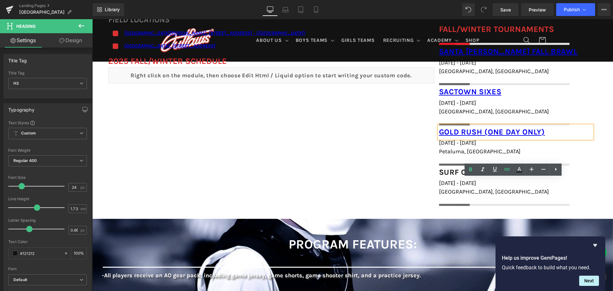
scroll to position [511, 0]
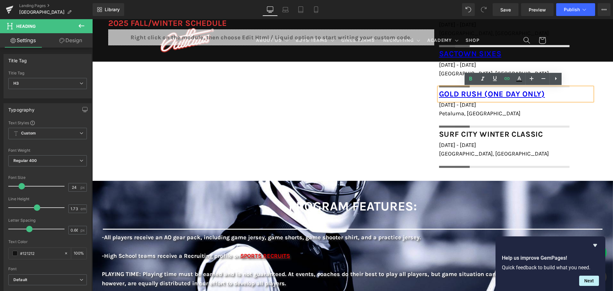
click at [544, 133] on div "Surf City Winter Classic" at bounding box center [515, 134] width 153 height 13
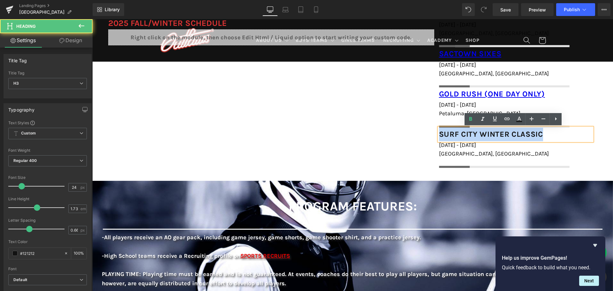
drag, startPoint x: 544, startPoint y: 133, endPoint x: 433, endPoint y: 131, distance: 111.4
click at [434, 131] on div "Surf City Winter Classic Heading January 31st - February 1st, 2026 Heading Hunt…" at bounding box center [515, 148] width 163 height 40
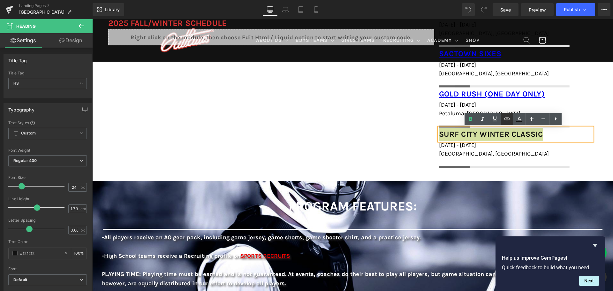
click at [506, 118] on icon at bounding box center [506, 118] width 5 height 3
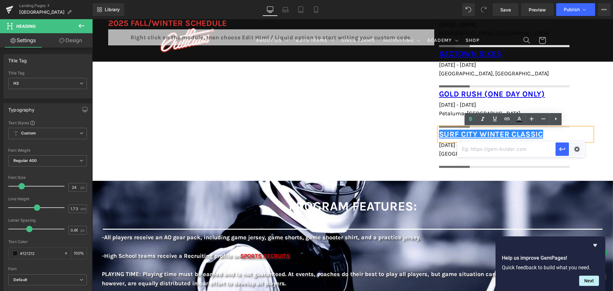
click at [503, 153] on input "text" at bounding box center [506, 149] width 98 height 16
paste input "https://buku.events/events/surf-city/"
type input "https://buku.events/events/surf-city/"
click at [560, 147] on icon "button" at bounding box center [562, 149] width 6 height 4
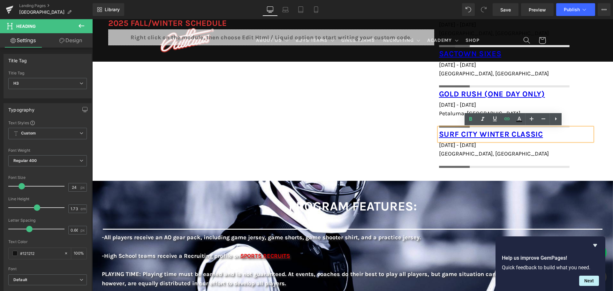
click at [366, 139] on div "FIELD LOCATIONS Heading Icon San Ramon Valley School, 501 Danville Blvd, Danvil…" at bounding box center [352, 68] width 520 height 205
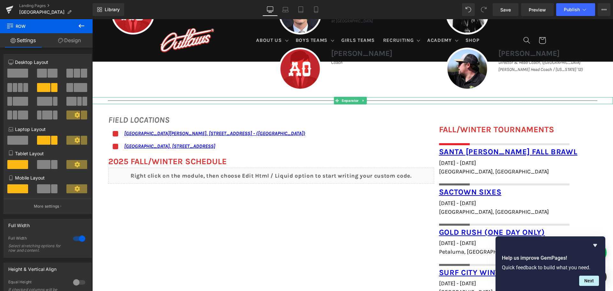
scroll to position [415, 0]
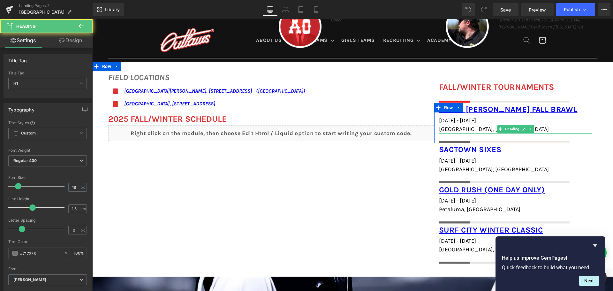
click at [485, 128] on h1 "Santa Barbara, CA" at bounding box center [515, 129] width 153 height 9
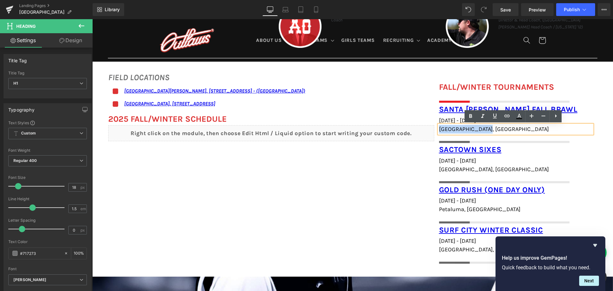
drag, startPoint x: 485, startPoint y: 128, endPoint x: 435, endPoint y: 119, distance: 51.2
click at [435, 119] on div "Santa Barbara Fall Brawl Heading October 25th - 26th, 2025 Heading Santa Barbar…" at bounding box center [515, 123] width 163 height 40
click at [508, 114] on icon at bounding box center [507, 116] width 8 height 8
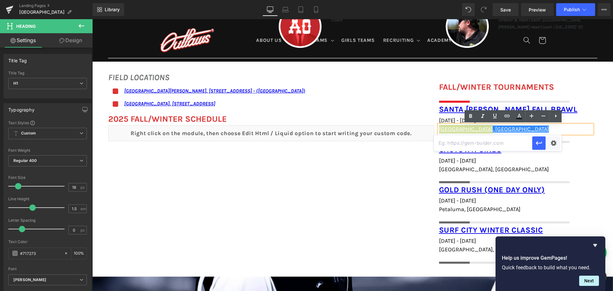
click at [493, 143] on input "text" at bounding box center [483, 143] width 98 height 16
paste input "https://maps.app.goo.gl/sPyMh5UvwJqice7P6"
type input "https://maps.app.goo.gl/sPyMh5UvwJqice7P6"
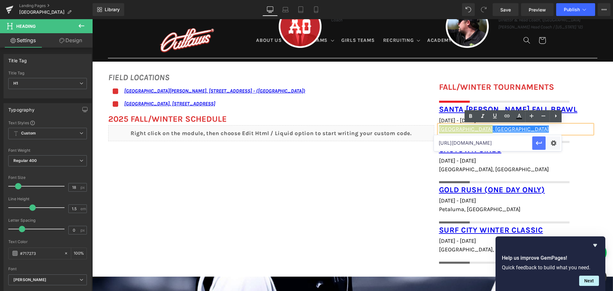
click at [539, 139] on icon "button" at bounding box center [539, 143] width 8 height 8
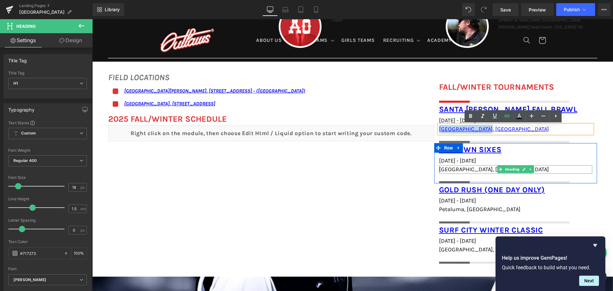
click at [482, 169] on h1 "Sacramento, CA" at bounding box center [515, 169] width 153 height 9
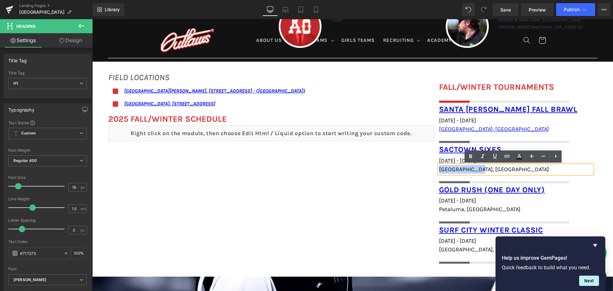
drag, startPoint x: 482, startPoint y: 169, endPoint x: 434, endPoint y: 169, distance: 47.2
click at [434, 169] on div "Sactown Sixes Heading December 6th - 7th, 2025 Heading Sacramento, CA Heading I…" at bounding box center [515, 163] width 163 height 40
click at [503, 154] on icon at bounding box center [507, 156] width 8 height 8
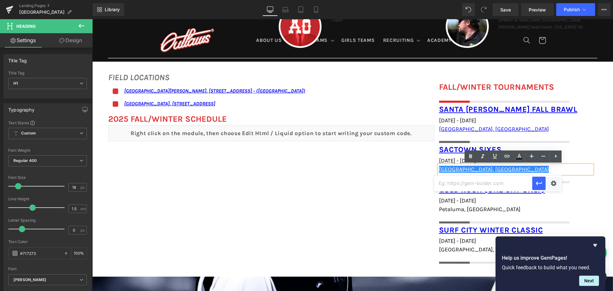
click at [497, 184] on input "text" at bounding box center [483, 183] width 98 height 16
paste input "https://maps.app.goo.gl/io1oQAsE9qrxzMXB7"
type input "https://maps.app.goo.gl/io1oQAsE9qrxzMXB7"
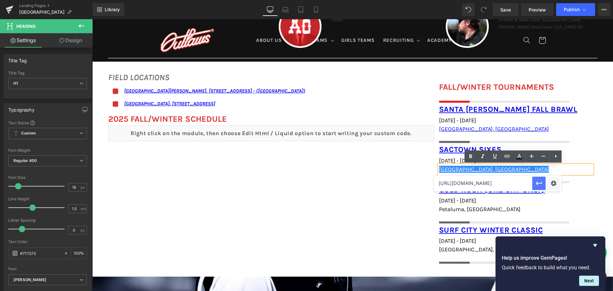
drag, startPoint x: 533, startPoint y: 184, endPoint x: 440, endPoint y: 165, distance: 95.4
click at [533, 184] on button "button" at bounding box center [538, 182] width 13 height 13
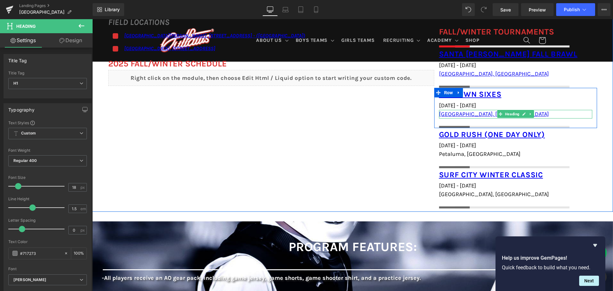
scroll to position [479, 0]
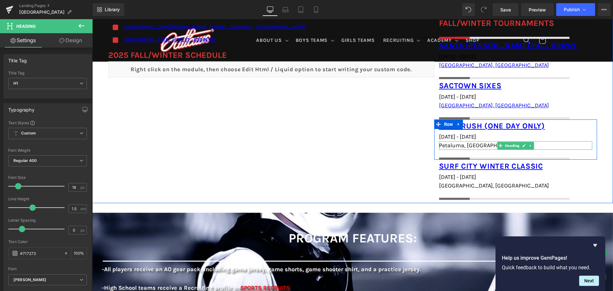
click at [472, 143] on h1 "Petaluma, CA" at bounding box center [515, 145] width 153 height 9
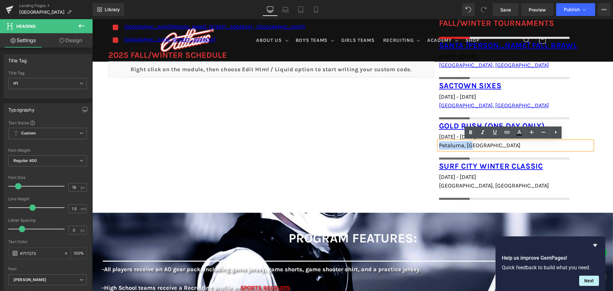
drag, startPoint x: 473, startPoint y: 146, endPoint x: 413, endPoint y: 144, distance: 60.7
click at [413, 144] on div "FIELD LOCATIONS Heading Icon San Ramon Valley School, 501 Danville Blvd, Danvil…" at bounding box center [352, 100] width 520 height 205
click at [508, 131] on icon at bounding box center [507, 132] width 8 height 8
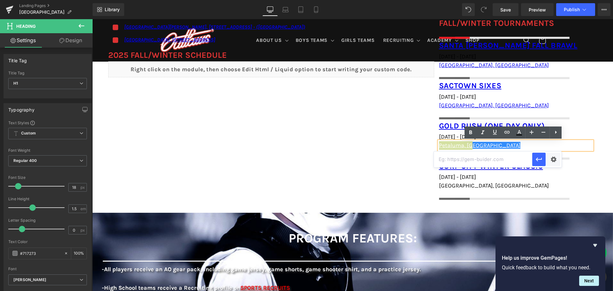
click at [470, 161] on input "text" at bounding box center [483, 159] width 98 height 16
paste input "https://maps.app.goo.gl/CBKd1tokatxWLxGJ8"
type input "https://maps.app.goo.gl/CBKd1tokatxWLxGJ8"
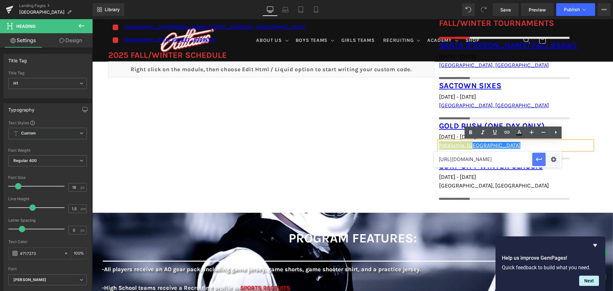
click at [541, 162] on icon "button" at bounding box center [539, 159] width 8 height 8
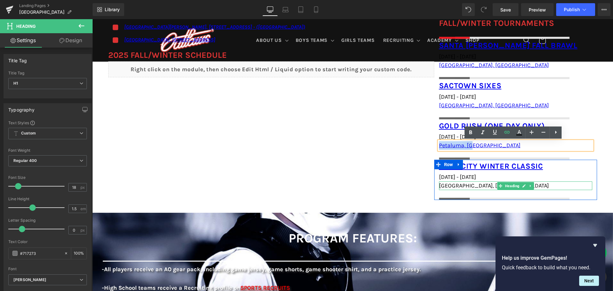
click at [486, 184] on span "Huntington Beach, CA" at bounding box center [494, 185] width 110 height 7
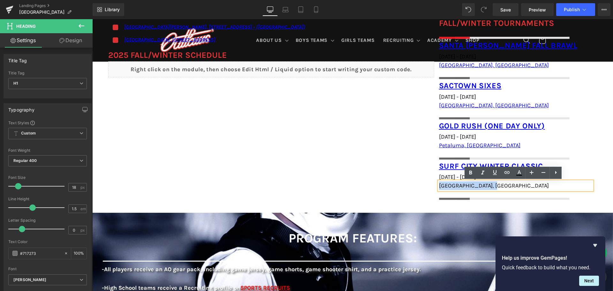
drag, startPoint x: 496, startPoint y: 185, endPoint x: 431, endPoint y: 184, distance: 65.1
click at [431, 184] on div "FIELD LOCATIONS Heading Icon San Ramon Valley School, 501 Danville Blvd, Danvil…" at bounding box center [352, 100] width 520 height 205
click at [503, 171] on icon at bounding box center [507, 172] width 8 height 8
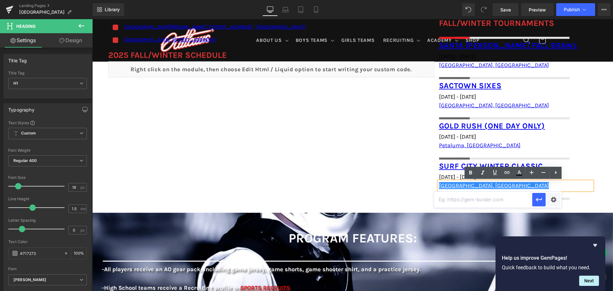
click at [494, 199] on input "text" at bounding box center [483, 199] width 98 height 16
paste input "https://maps.app.goo.gl/YjWhHTY18LVrSdeP8"
type input "https://maps.app.goo.gl/YjWhHTY18LVrSdeP8"
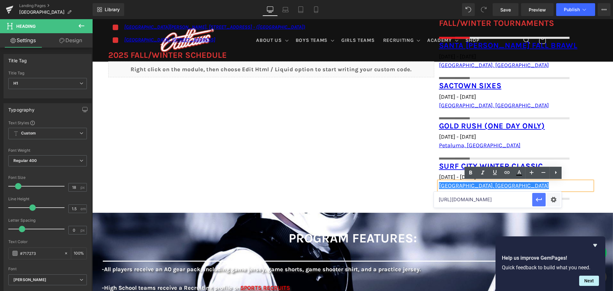
click at [539, 199] on icon "button" at bounding box center [539, 200] width 8 height 8
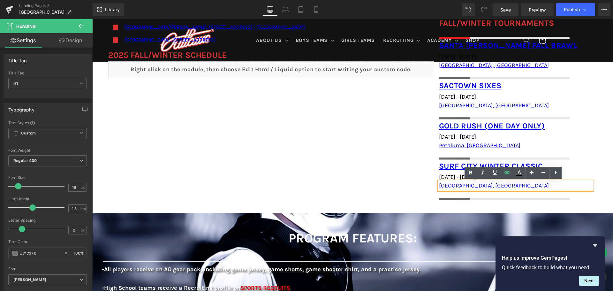
click at [365, 175] on div "FIELD LOCATIONS Heading Icon San Ramon Valley School, 501 Danville Blvd, Danvil…" at bounding box center [352, 100] width 520 height 205
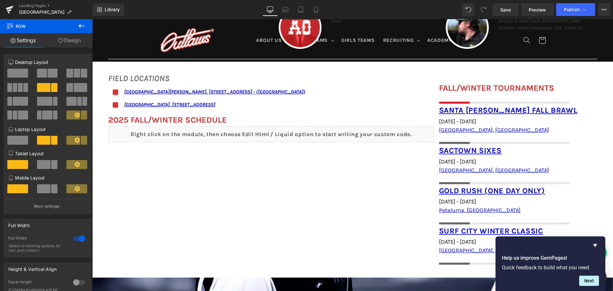
scroll to position [415, 0]
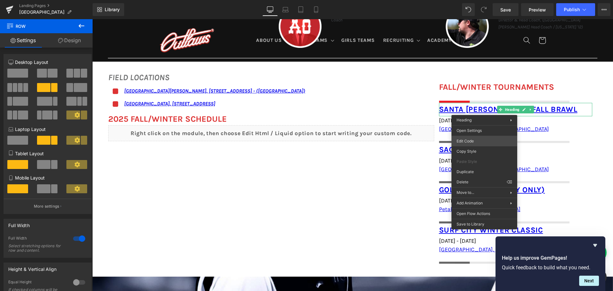
click at [480, 141] on body "You are previewing how the will restyle your page. You can not edit Elements in…" at bounding box center [306, 145] width 613 height 291
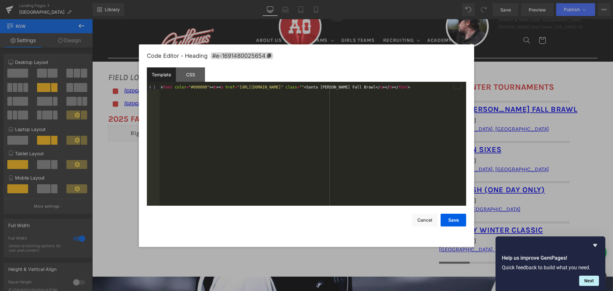
click at [379, 87] on div "< font color = "#000000" > < b > < a href = "https://calcoastsports.wixsite.com…" at bounding box center [313, 150] width 306 height 130
drag, startPoint x: 176, startPoint y: 86, endPoint x: 186, endPoint y: 86, distance: 10.8
click at [201, 88] on div "< font color = "#000000" > < b > < a href = "https://calcoastsports.wixsite.com…" at bounding box center [313, 150] width 306 height 130
click at [175, 86] on div "< font color = "#000000" > < b > < a href = "https://calcoastsports.wixsite.com…" at bounding box center [313, 150] width 306 height 130
click at [174, 86] on div "< font color = "#000000" > < b > < a href = "https://calcoastsports.wixsite.com…" at bounding box center [313, 145] width 306 height 121
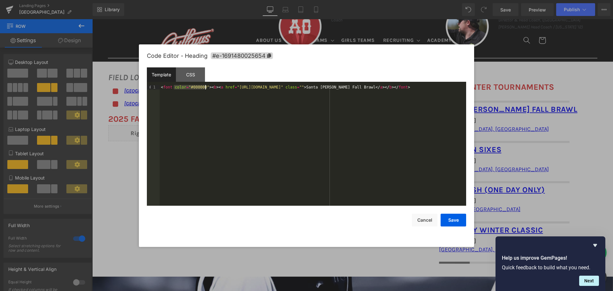
drag, startPoint x: 173, startPoint y: 86, endPoint x: 204, endPoint y: 87, distance: 31.0
click at [204, 87] on div "< font color = "#000000" > < b > < a href = "https://calcoastsports.wixsite.com…" at bounding box center [313, 150] width 306 height 130
click at [380, 87] on div "< font color = "#000000" > < b > < a href = "https://calcoastsports.wixsite.com…" at bounding box center [313, 150] width 306 height 130
drag, startPoint x: 397, startPoint y: 87, endPoint x: 412, endPoint y: 88, distance: 15.4
click at [412, 88] on div "< font color = "#000000" > < b > < a href = "https://calcoastsports.wixsite.com…" at bounding box center [313, 154] width 306 height 138
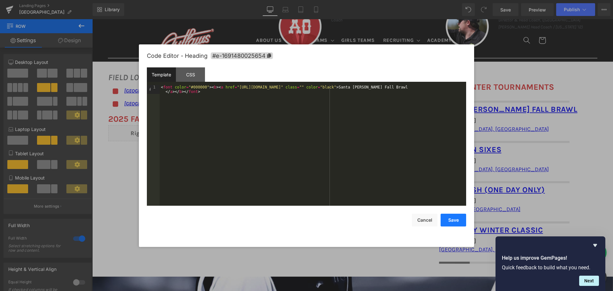
drag, startPoint x: 452, startPoint y: 218, endPoint x: 453, endPoint y: 215, distance: 3.3
click at [452, 218] on button "Save" at bounding box center [453, 219] width 26 height 13
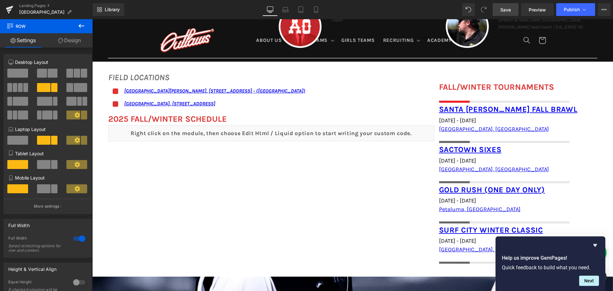
click at [504, 9] on span "Save" at bounding box center [505, 9] width 11 height 7
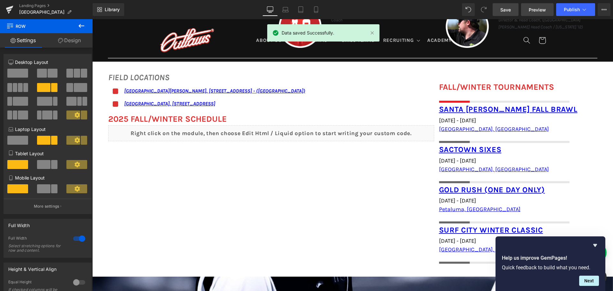
click at [530, 8] on span "Preview" at bounding box center [536, 9] width 17 height 7
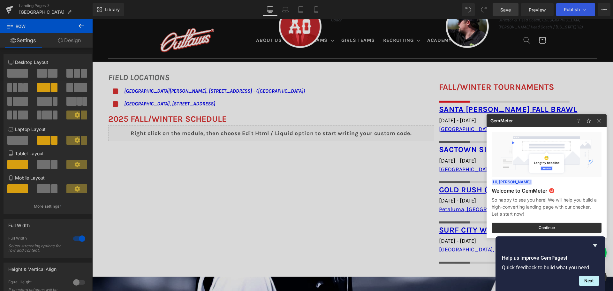
drag, startPoint x: 455, startPoint y: 107, endPoint x: 445, endPoint y: 109, distance: 9.8
drag, startPoint x: 445, startPoint y: 109, endPoint x: 440, endPoint y: 108, distance: 5.0
click at [440, 108] on div at bounding box center [306, 145] width 613 height 291
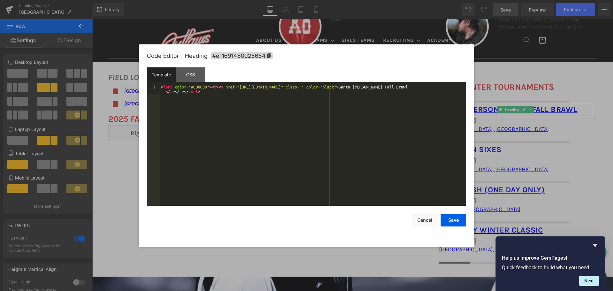
click at [472, 0] on div "You are previewing how the will restyle your page. You can not edit Elements in…" at bounding box center [306, 0] width 613 height 0
click at [407, 86] on div "< font color = "#000000" > < b > < a href = "https://calcoastsports.wixsite.com…" at bounding box center [313, 154] width 306 height 138
click at [449, 216] on button "Save" at bounding box center [453, 219] width 26 height 13
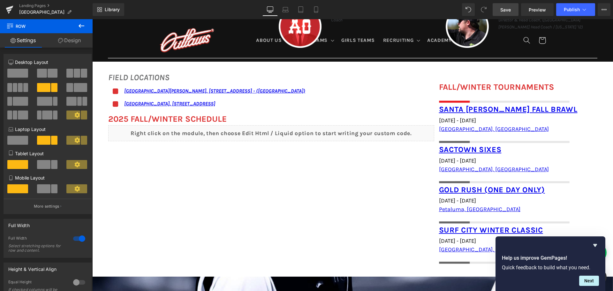
click at [507, 7] on span "Save" at bounding box center [505, 9] width 11 height 7
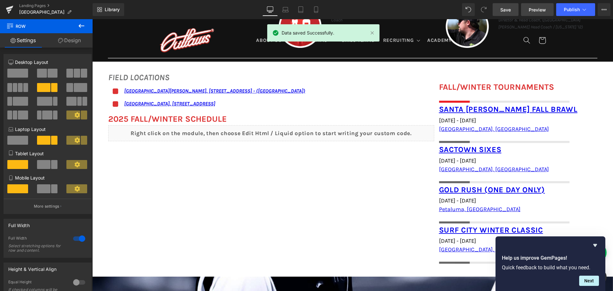
click at [539, 8] on span "Preview" at bounding box center [536, 9] width 17 height 7
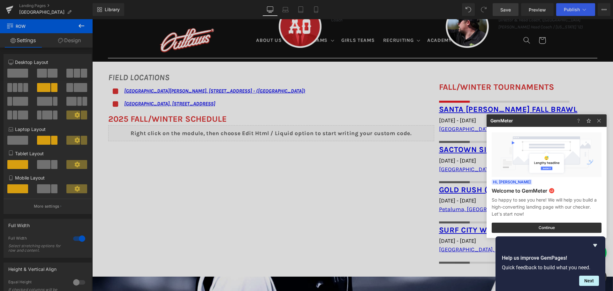
click at [466, 108] on div at bounding box center [306, 145] width 613 height 291
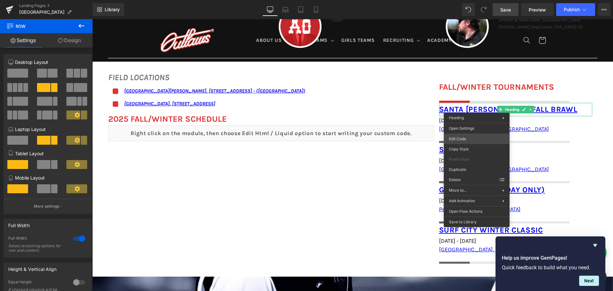
click at [466, 0] on div "You are previewing how the will restyle your page. You can not edit Elements in…" at bounding box center [306, 0] width 613 height 0
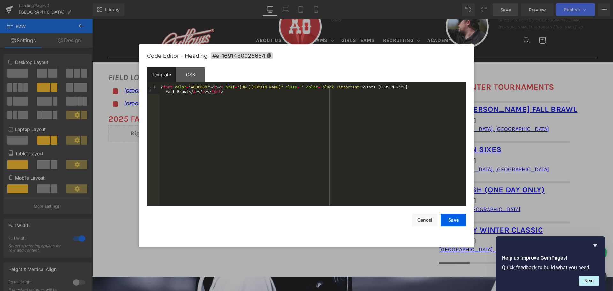
click at [382, 87] on div "< font color = "#000000" > < b > < a href = "https://calcoastsports.wixsite.com…" at bounding box center [313, 154] width 306 height 138
drag, startPoint x: 399, startPoint y: 87, endPoint x: 449, endPoint y: 86, distance: 49.8
click at [449, 86] on div "< font color = "#000000" > < b > < a href = "https://calcoastsports.wixsite.com…" at bounding box center [313, 154] width 306 height 138
click at [415, 87] on div "< font color = "#000000" > < b > < a href = "https://calcoastsports.wixsite.com…" at bounding box center [313, 145] width 306 height 121
click at [396, 86] on div "< font color = "#000000" > < b > < a href = "https://calcoastsports.wixsite.com…" at bounding box center [313, 154] width 306 height 138
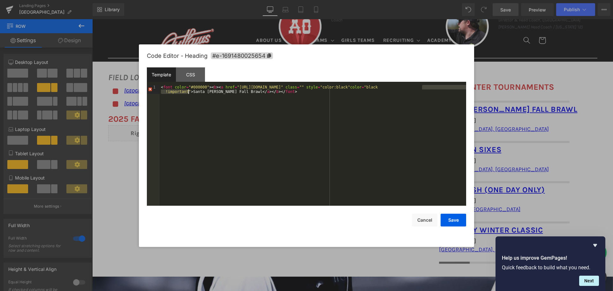
drag, startPoint x: 422, startPoint y: 87, endPoint x: 188, endPoint y: 92, distance: 233.3
click at [188, 92] on div "< font color = "#000000" > < b > < a href = "https://calcoastsports.wixsite.com…" at bounding box center [313, 154] width 306 height 138
click at [449, 222] on button "Save" at bounding box center [453, 219] width 26 height 13
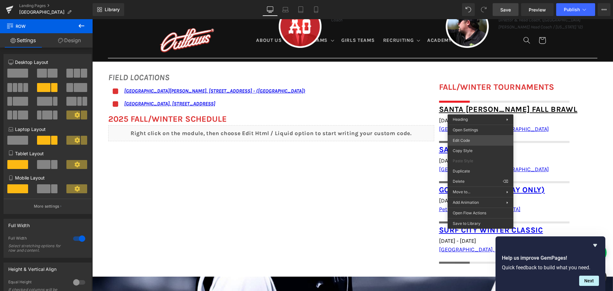
click at [475, 143] on body "You are previewing how the will restyle your page. You can not edit Elements in…" at bounding box center [306, 145] width 613 height 291
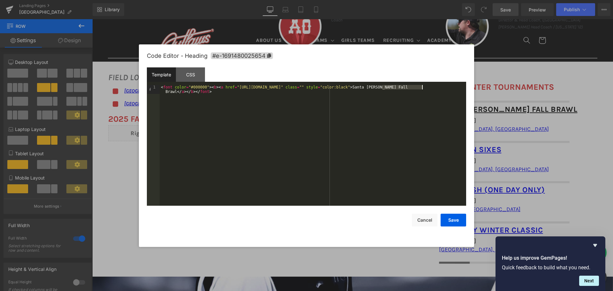
drag, startPoint x: 383, startPoint y: 87, endPoint x: 421, endPoint y: 87, distance: 38.6
click at [421, 87] on div "< font color = "#000000" > < b > < a href = "https://calcoastsports.wixsite.com…" at bounding box center [313, 154] width 306 height 138
click at [378, 87] on div "< font color = "#000000" > < b > < a href = "https://calcoastsports.wixsite.com…" at bounding box center [313, 154] width 306 height 138
click at [454, 223] on button "Save" at bounding box center [453, 219] width 26 height 13
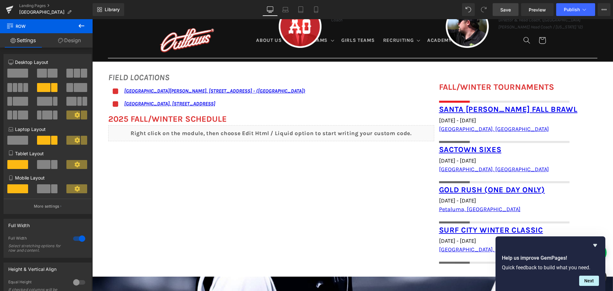
click at [501, 10] on span "Save" at bounding box center [505, 9] width 11 height 7
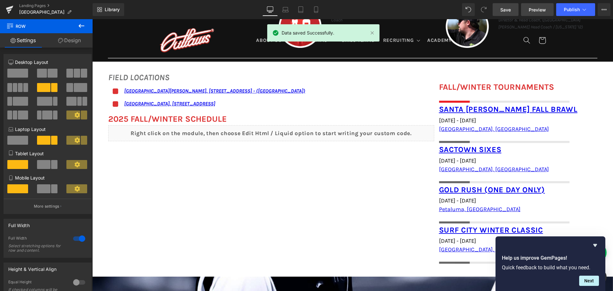
click at [541, 11] on span "Preview" at bounding box center [536, 9] width 17 height 7
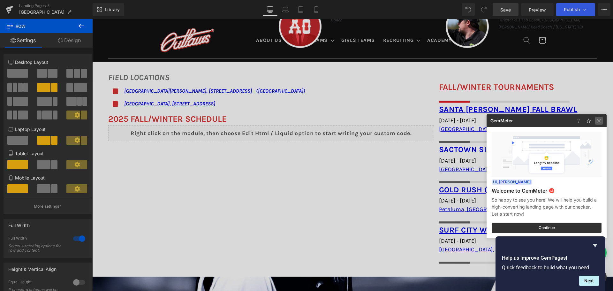
drag, startPoint x: 598, startPoint y: 120, endPoint x: 503, endPoint y: 100, distance: 97.8
click at [598, 120] on img at bounding box center [599, 121] width 8 height 8
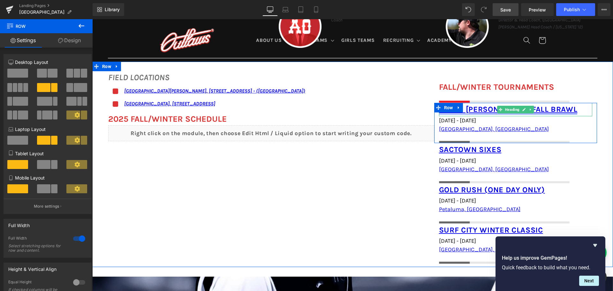
click at [487, 108] on link "Santa Barbara Fall Brawl" at bounding box center [508, 109] width 138 height 9
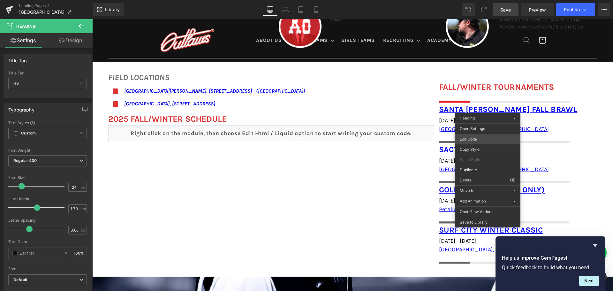
click at [481, 140] on body "You are previewing how the will restyle your page. You can not edit Elements in…" at bounding box center [306, 145] width 613 height 291
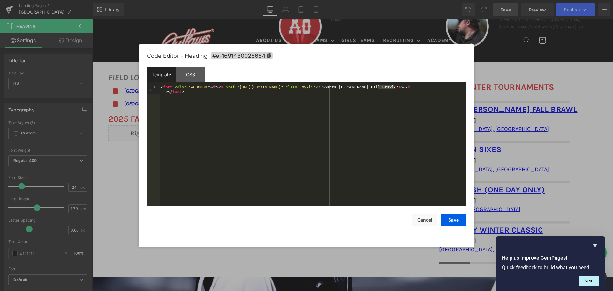
drag, startPoint x: 378, startPoint y: 87, endPoint x: 394, endPoint y: 87, distance: 16.3
click at [394, 87] on div "< font color = "#000000" > < b > < a href = "https://calcoastsports.wixsite.com…" at bounding box center [313, 154] width 306 height 138
drag, startPoint x: 430, startPoint y: 217, endPoint x: 343, endPoint y: 190, distance: 91.0
click at [430, 217] on button "Cancel" at bounding box center [425, 219] width 26 height 13
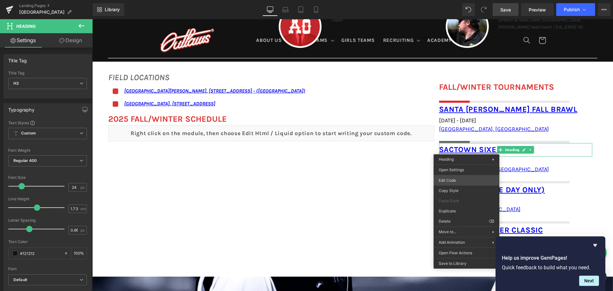
click at [456, 0] on div "You are previewing how the will restyle your page. You can not edit Elements in…" at bounding box center [306, 0] width 613 height 0
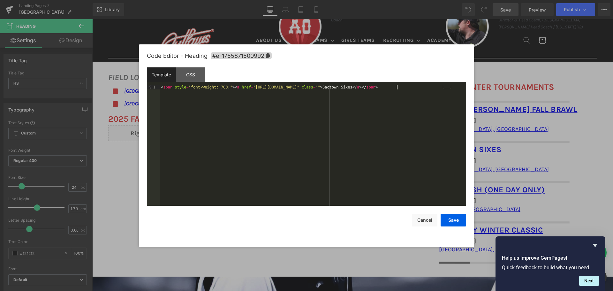
click at [398, 87] on div "< span style = "font-weight: 700;" > < a href = "https://www.invictuslacrosse.c…" at bounding box center [313, 150] width 306 height 130
click at [398, 87] on div "< span style = "font-weight: 700;" > < a href = "https://www.invictuslacrosse.c…" at bounding box center [313, 145] width 306 height 121
click at [452, 225] on button "Save" at bounding box center [453, 219] width 26 height 13
click at [464, 0] on div "You are previewing how the will restyle your page. You can not edit Elements in…" at bounding box center [306, 0] width 613 height 0
click at [300, 86] on div "< b > < a href = "https://www.101lax.com/program/gold-rush/1530" class = "" > G…" at bounding box center [313, 150] width 306 height 130
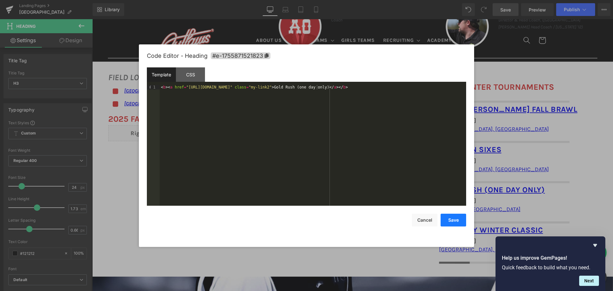
click at [455, 224] on button "Save" at bounding box center [453, 219] width 26 height 13
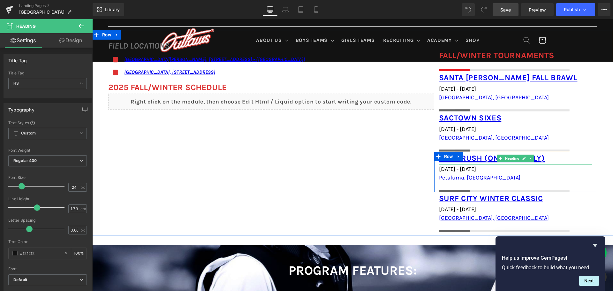
scroll to position [447, 0]
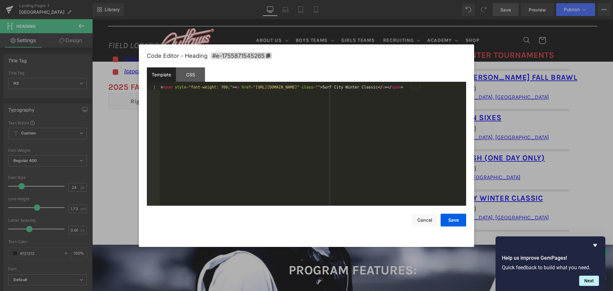
click at [466, 0] on div "You are previewing how the will restyle your page. You can not edit Elements in…" at bounding box center [306, 0] width 613 height 0
drag, startPoint x: 344, startPoint y: 87, endPoint x: 345, endPoint y: 91, distance: 4.2
click at [344, 88] on div "< span style = "font-weight: 700;" > < a href = "https://buku.events/events/sur…" at bounding box center [313, 150] width 306 height 130
click at [451, 217] on button "Save" at bounding box center [453, 219] width 26 height 13
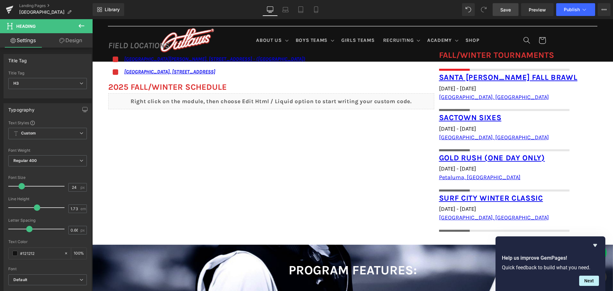
click at [504, 11] on span "Save" at bounding box center [505, 9] width 11 height 7
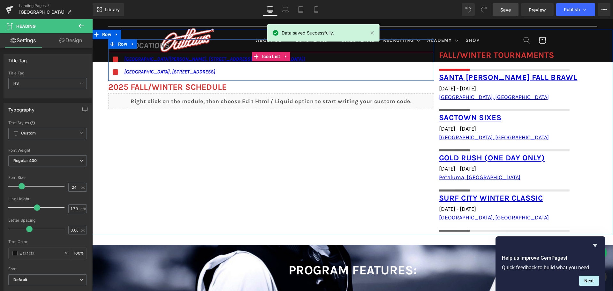
scroll to position [415, 0]
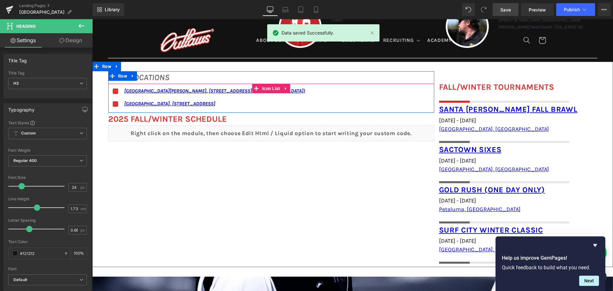
click at [332, 100] on div "Icon San Ramon Valley School, 501 Danville Blvd, Danville, CA 94526 - (Auxiliar…" at bounding box center [271, 100] width 326 height 26
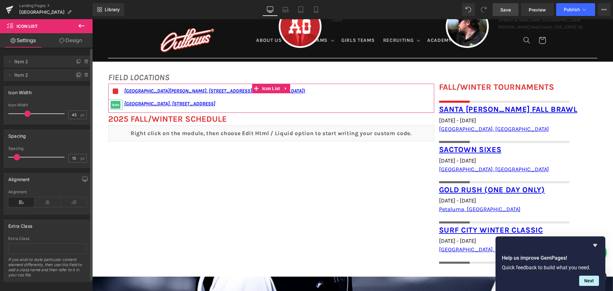
click at [75, 75] on span at bounding box center [79, 75] width 8 height 8
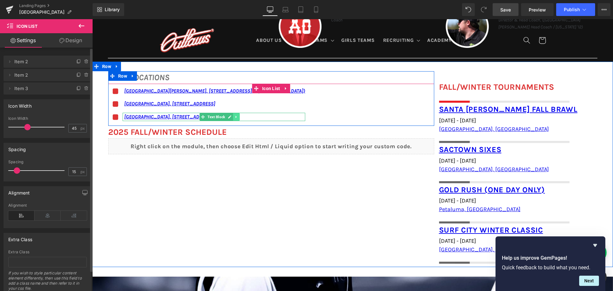
click at [235, 117] on icon at bounding box center [237, 117] width 4 height 4
click at [217, 114] on link at bounding box center [219, 117] width 7 height 8
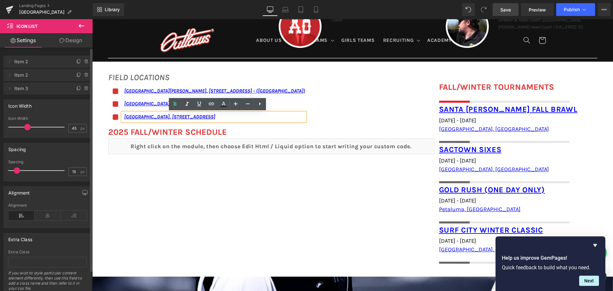
click at [215, 114] on link "East Bay sports complex, 2411 Old Crow Canyon Rd, San Ramon, CA 94583, United S…" at bounding box center [169, 117] width 91 height 6
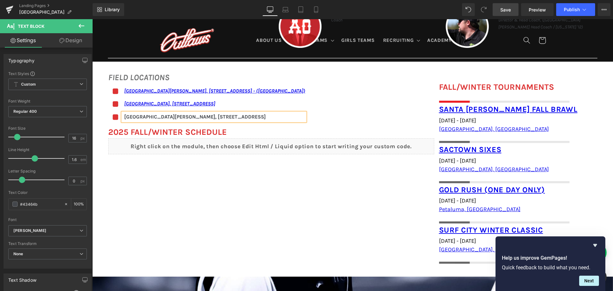
click at [232, 118] on p "San Ramon Valley High School, 501 Danville Blvd, Danville, CA 94526, United Sta…" at bounding box center [214, 117] width 181 height 8
drag, startPoint x: 122, startPoint y: 116, endPoint x: 331, endPoint y: 117, distance: 208.4
click at [331, 117] on div "Icon San Ramon Valley School, 501 Danville Blvd, Danville, CA 94526 - (Auxiliar…" at bounding box center [271, 106] width 326 height 39
click at [213, 106] on icon at bounding box center [216, 104] width 8 height 8
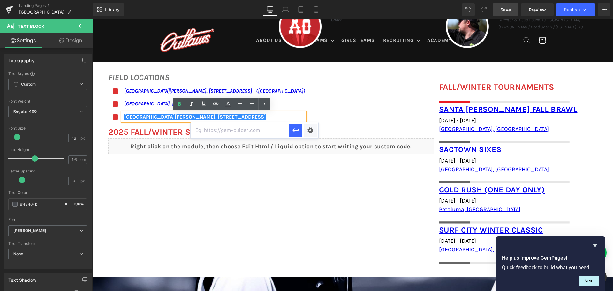
click at [227, 127] on input "text" at bounding box center [239, 130] width 98 height 16
paste input "https://maps.app.goo.gl/vz43bpgYJQWFz3yb6"
type input "https://maps.app.goo.gl/vz43bpgYJQWFz3yb6"
click at [293, 127] on icon "button" at bounding box center [296, 130] width 8 height 8
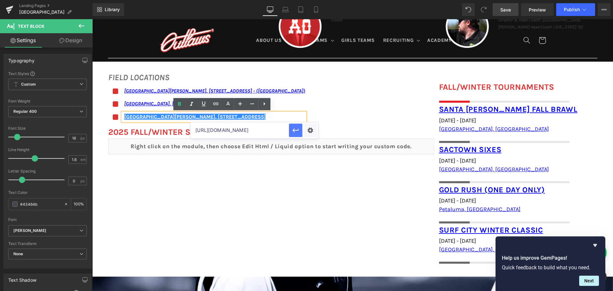
scroll to position [0, 0]
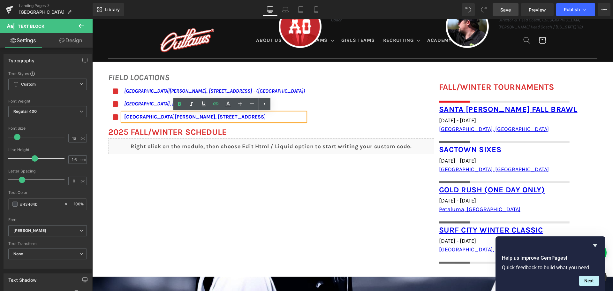
click at [506, 7] on span "Save" at bounding box center [505, 9] width 11 height 7
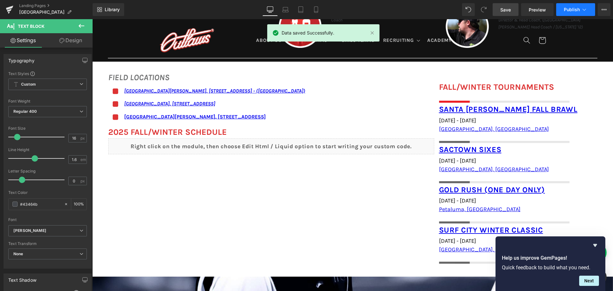
click at [577, 9] on span "Publish" at bounding box center [572, 9] width 16 height 5
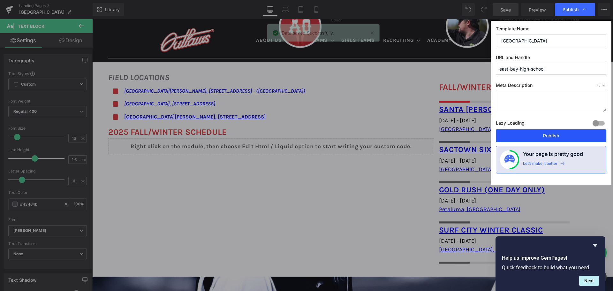
click at [535, 132] on button "Publish" at bounding box center [551, 135] width 110 height 13
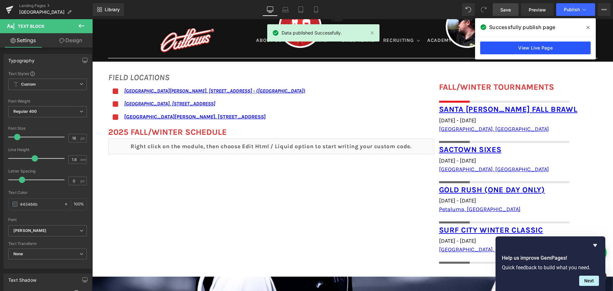
click at [529, 49] on link "View Live Page" at bounding box center [535, 47] width 110 height 13
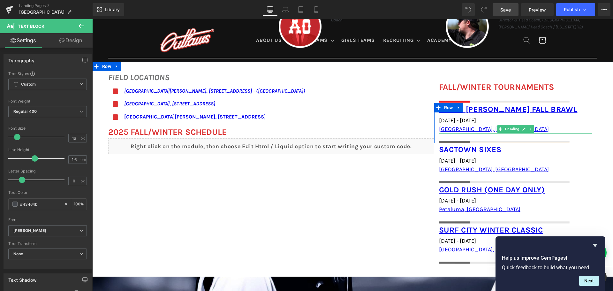
click at [484, 130] on h1 "Santa Barbara, CA" at bounding box center [515, 129] width 153 height 9
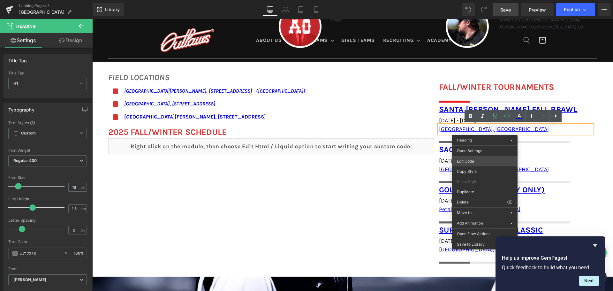
click at [483, 159] on body "You are previewing how the will restyle your page. You can not edit Elements in…" at bounding box center [306, 145] width 613 height 291
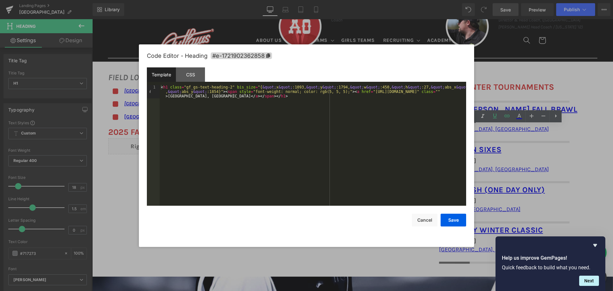
click at [462, 92] on div "< h1 class = "gf_gs-text-heading-2" bis_size = "{ &quot; x &quot; :1093, &quot;…" at bounding box center [313, 158] width 306 height 147
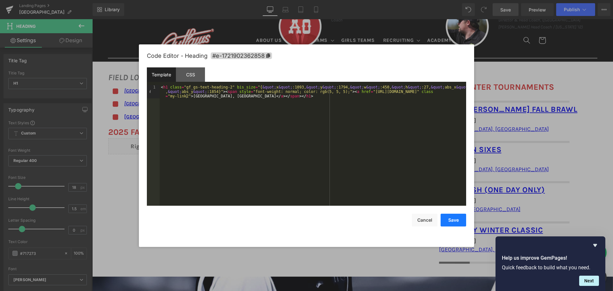
click at [458, 220] on button "Save" at bounding box center [453, 219] width 26 height 13
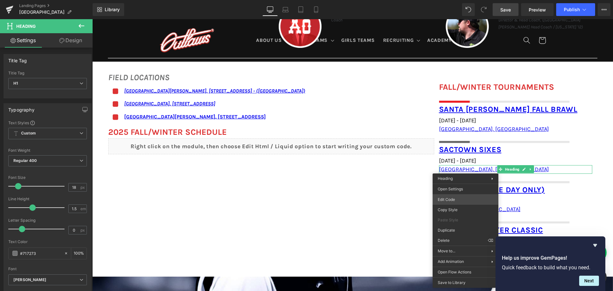
click at [461, 0] on div "You are previewing how the will restyle your page. You can not edit Elements in…" at bounding box center [306, 0] width 613 height 0
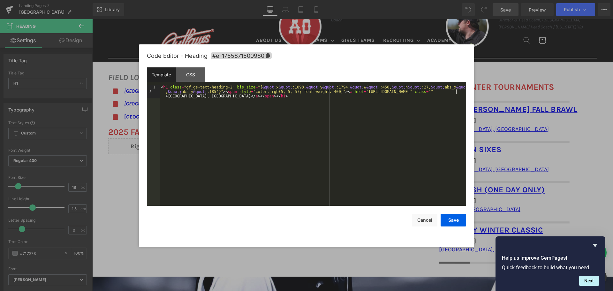
click at [455, 91] on div "< h1 class = "gf_gs-text-heading-2" bis_size = "{ &quot; x &quot; :1093, &quot;…" at bounding box center [313, 158] width 306 height 147
click at [454, 217] on button "Save" at bounding box center [453, 219] width 26 height 13
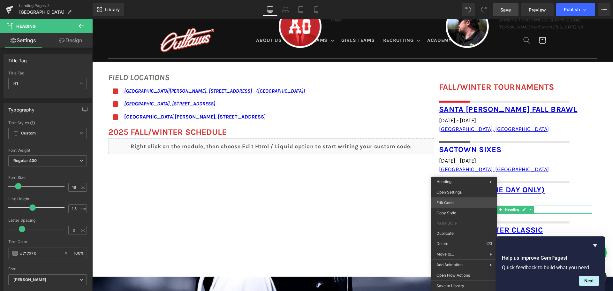
click at [462, 0] on div "You are previewing how the will restyle your page. You can not edit Elements in…" at bounding box center [306, 0] width 613 height 0
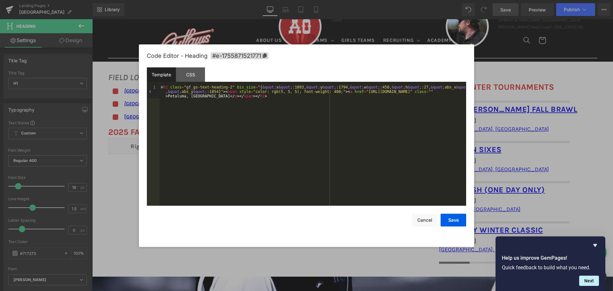
click at [455, 92] on div "< h1 class = "gf_gs-text-heading-2" bis_size = "{ &quot; x &quot; :1093, &quot;…" at bounding box center [313, 158] width 306 height 147
click at [453, 217] on button "Save" at bounding box center [453, 219] width 26 height 13
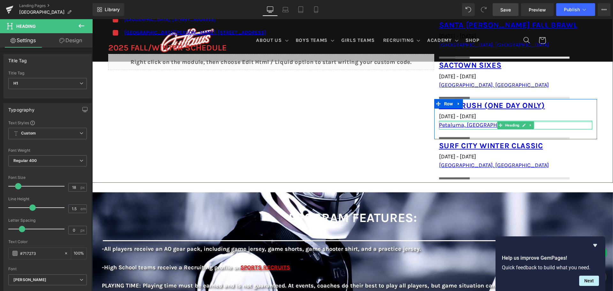
scroll to position [511, 0]
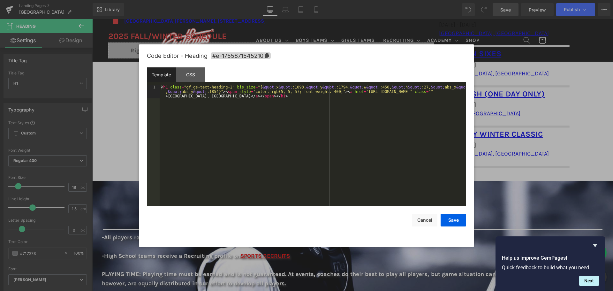
click at [468, 0] on div "You are previewing how the will restyle your page. You can not edit Elements in…" at bounding box center [306, 0] width 613 height 0
click at [455, 92] on div "< h1 class = "gf_gs-text-heading-2" bis_size = "{ &quot; x &quot; :1093, &quot;…" at bounding box center [313, 158] width 306 height 147
click at [451, 220] on button "Save" at bounding box center [453, 219] width 26 height 13
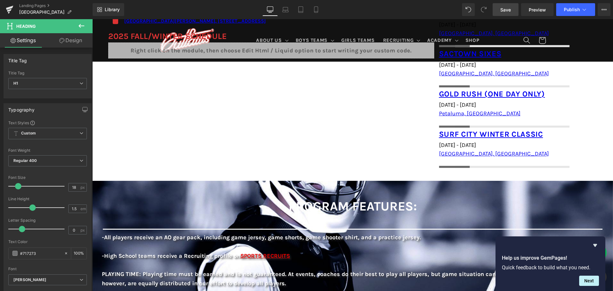
click at [508, 9] on span "Save" at bounding box center [505, 9] width 11 height 7
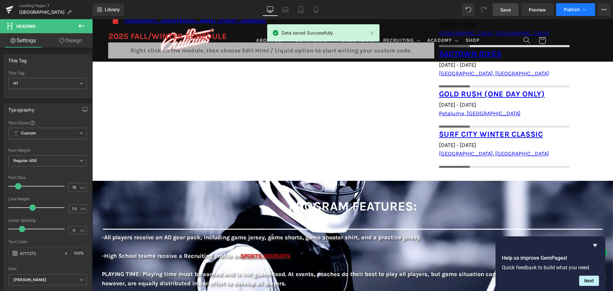
click at [571, 9] on span "Publish" at bounding box center [572, 9] width 16 height 5
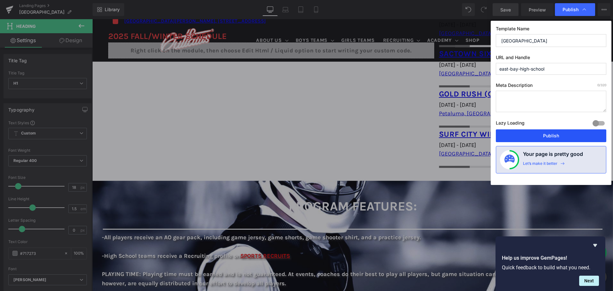
drag, startPoint x: 569, startPoint y: 134, endPoint x: 474, endPoint y: 112, distance: 97.8
click at [569, 134] on button "Publish" at bounding box center [551, 135] width 110 height 13
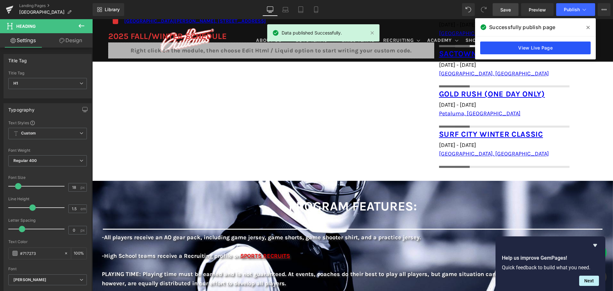
click at [520, 44] on link "View Live Page" at bounding box center [535, 47] width 110 height 13
